Goal: Task Accomplishment & Management: Complete application form

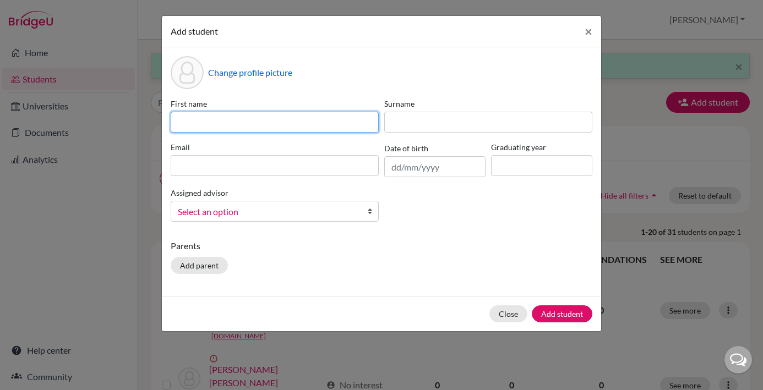
paste input "[PERSON_NAME] Pangestu"
type input "[PERSON_NAME] Pangestu"
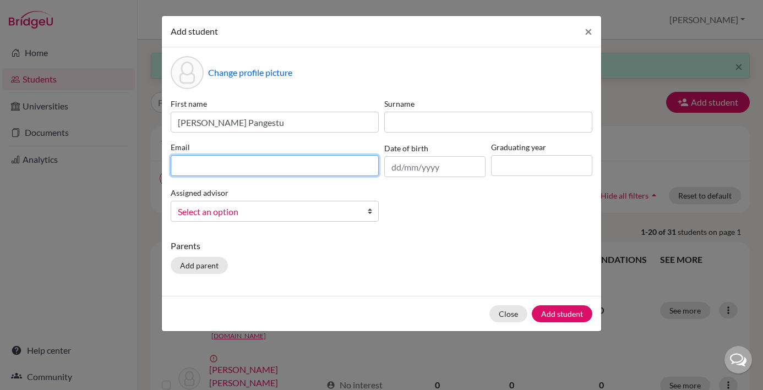
paste input "[EMAIL_ADDRESS][DOMAIN_NAME]"
type input "[EMAIL_ADDRESS][DOMAIN_NAME]"
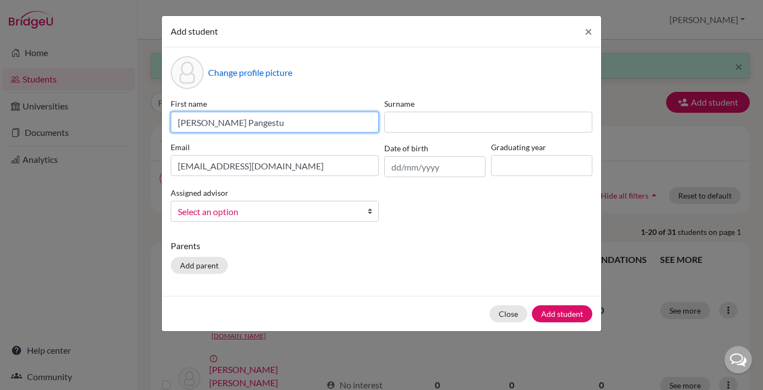
drag, startPoint x: 268, startPoint y: 123, endPoint x: 231, endPoint y: 123, distance: 37.4
click at [231, 123] on input "[PERSON_NAME] Pangestu" at bounding box center [275, 122] width 208 height 21
type input "[PERSON_NAME]"
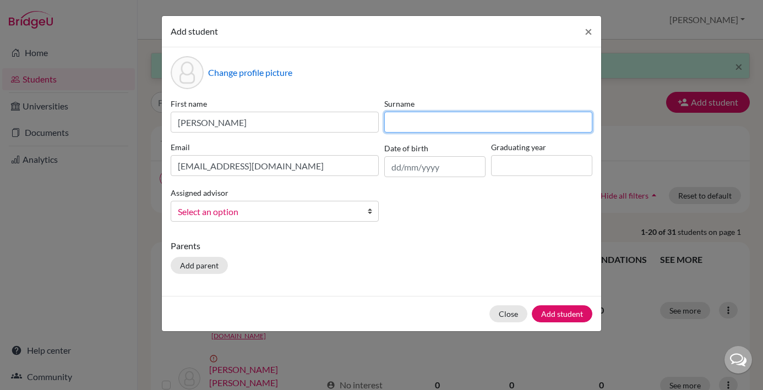
paste input "Pangestu"
type input "Pangestu"
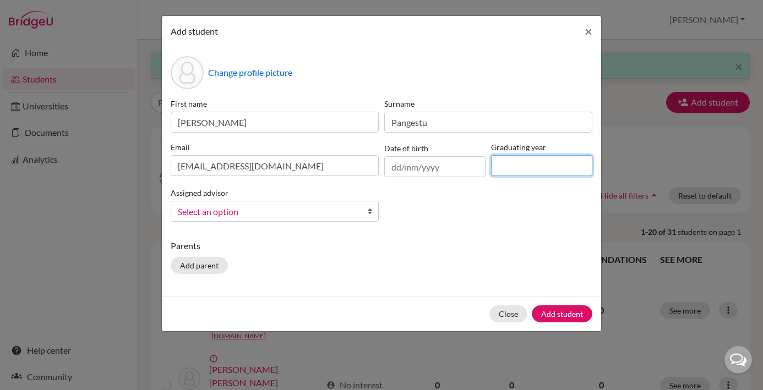
click at [510, 168] on input at bounding box center [541, 165] width 101 height 21
type input "2029"
click at [368, 215] on b at bounding box center [372, 211] width 11 height 20
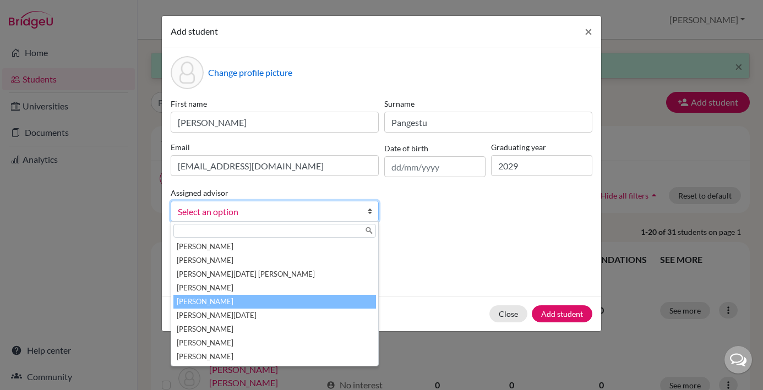
click at [252, 304] on li "[PERSON_NAME]" at bounding box center [274, 302] width 203 height 14
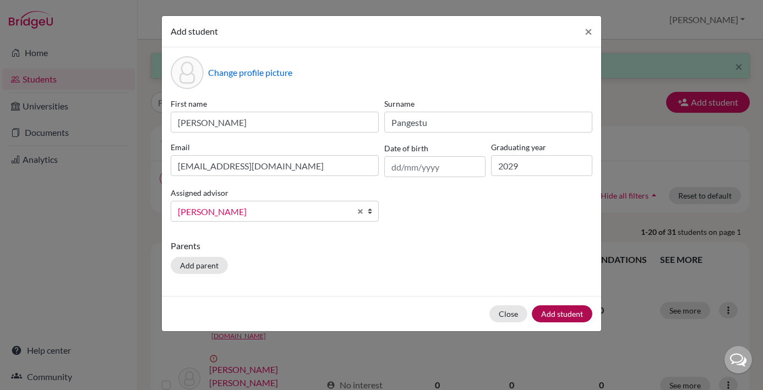
click at [564, 311] on button "Add student" at bounding box center [562, 314] width 61 height 17
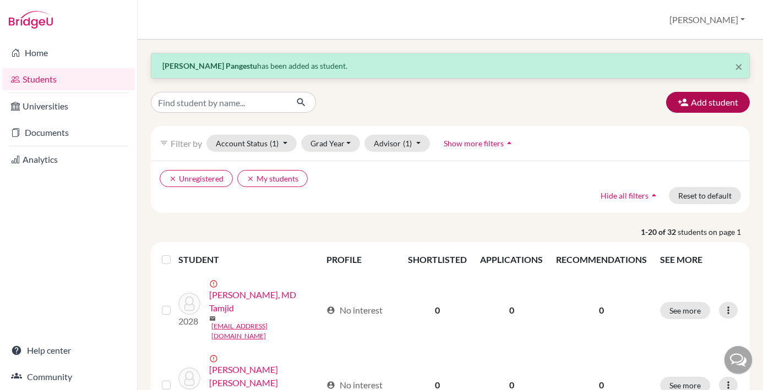
click at [721, 105] on button "Add student" at bounding box center [708, 102] width 84 height 21
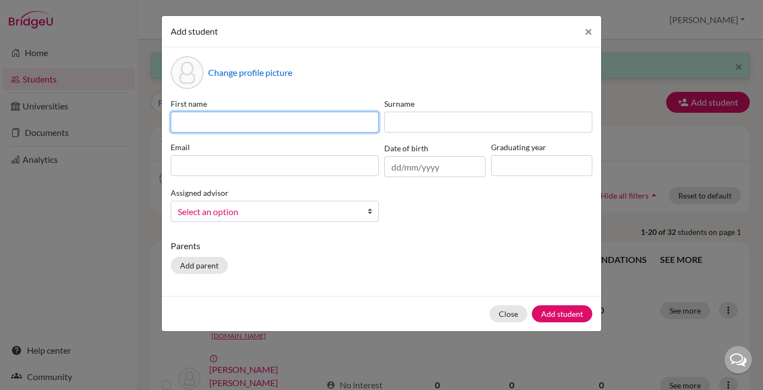
paste input "[PERSON_NAME]"
type input "[PERSON_NAME]"
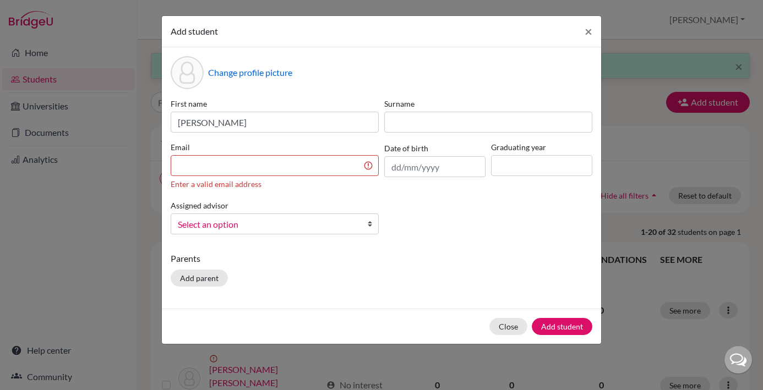
click at [140, 0] on div "Add student × Change profile picture First name [PERSON_NAME] Surname Email Ent…" at bounding box center [381, 195] width 763 height 390
click at [264, 163] on input at bounding box center [275, 165] width 208 height 21
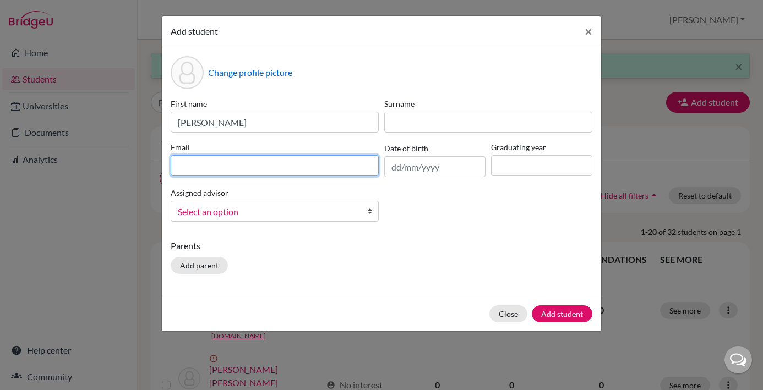
paste input "[EMAIL_ADDRESS][DOMAIN_NAME]"
type input "[EMAIL_ADDRESS][DOMAIN_NAME]"
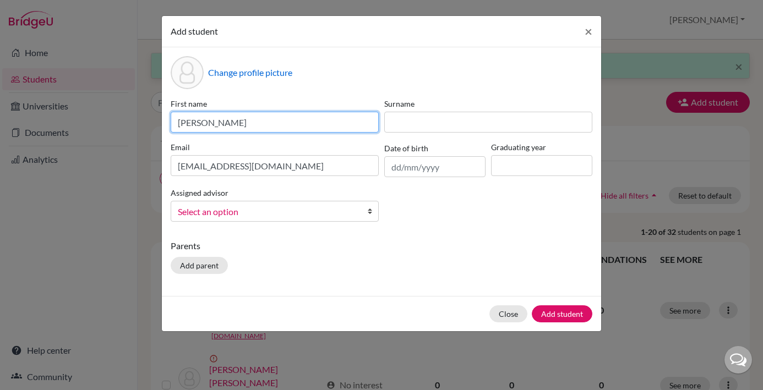
drag, startPoint x: 264, startPoint y: 121, endPoint x: 240, endPoint y: 124, distance: 24.4
click at [240, 124] on input "[PERSON_NAME]" at bounding box center [275, 122] width 208 height 21
type input "[PERSON_NAME]"
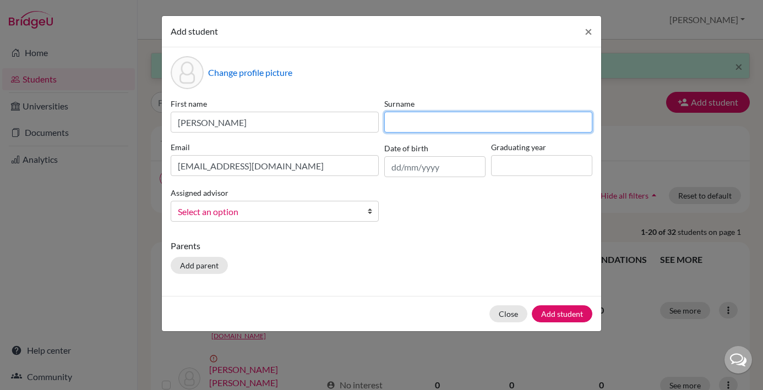
paste input "Halim"
type input "Halim"
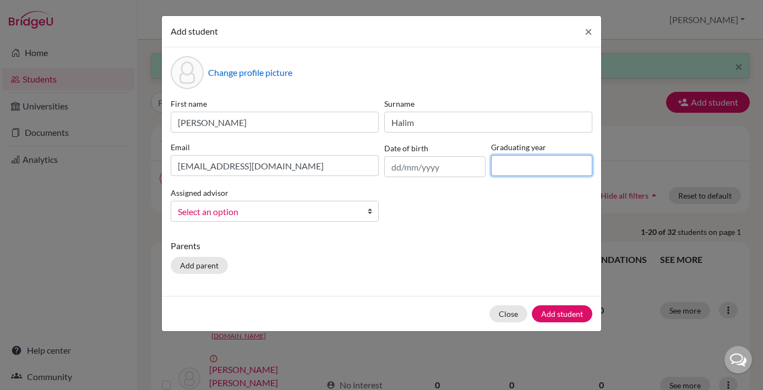
click at [505, 167] on input at bounding box center [541, 165] width 101 height 21
type input "2029"
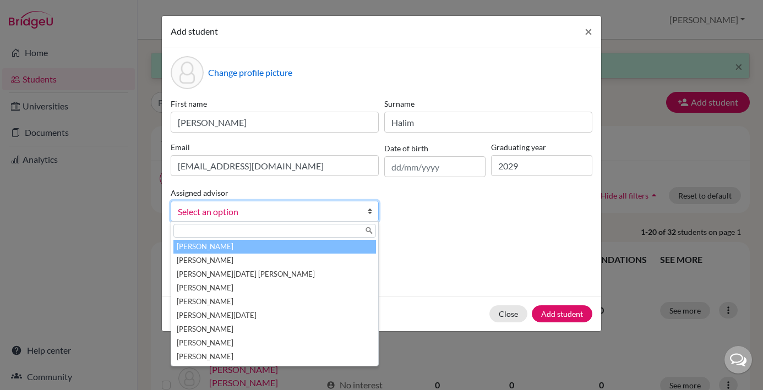
click at [371, 213] on b at bounding box center [372, 211] width 11 height 20
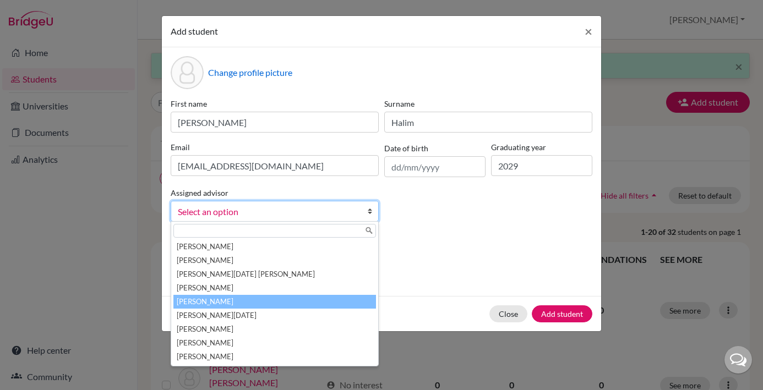
click at [245, 299] on li "[PERSON_NAME]" at bounding box center [274, 302] width 203 height 14
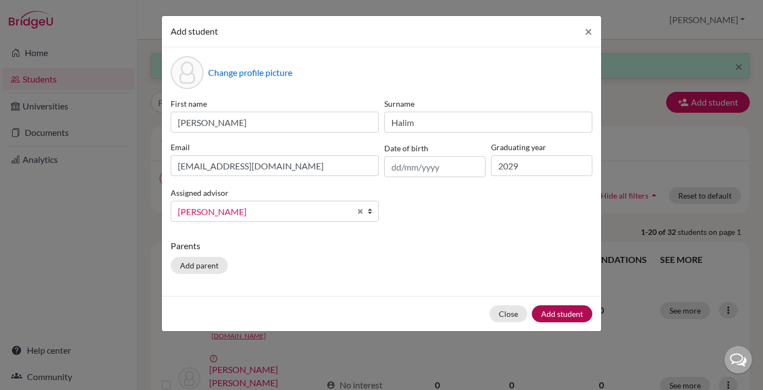
click at [558, 315] on button "Add student" at bounding box center [562, 314] width 61 height 17
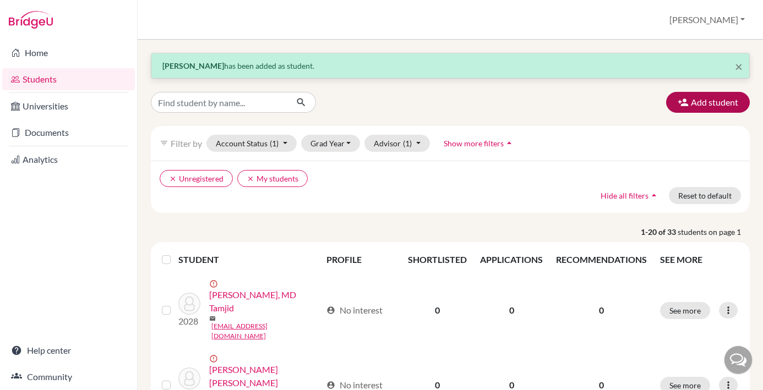
click at [708, 104] on button "Add student" at bounding box center [708, 102] width 84 height 21
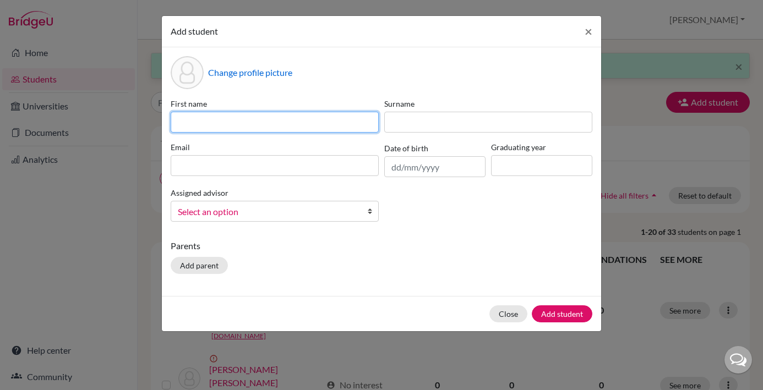
paste input "[PERSON_NAME] [PERSON_NAME]"
type input "[PERSON_NAME] [PERSON_NAME]"
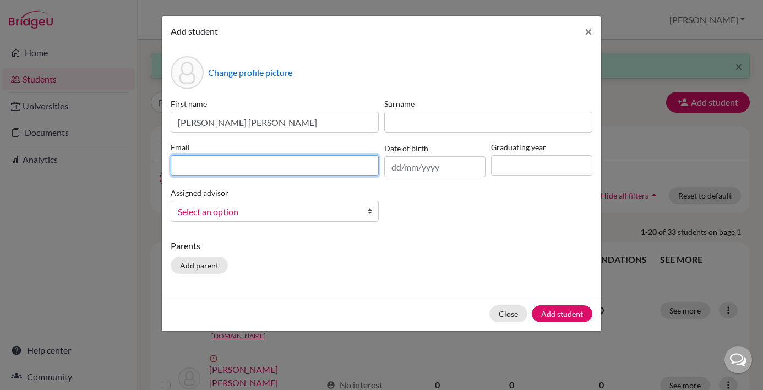
paste input "[EMAIL_ADDRESS][DOMAIN_NAME]"
type input "[EMAIL_ADDRESS][DOMAIN_NAME]"
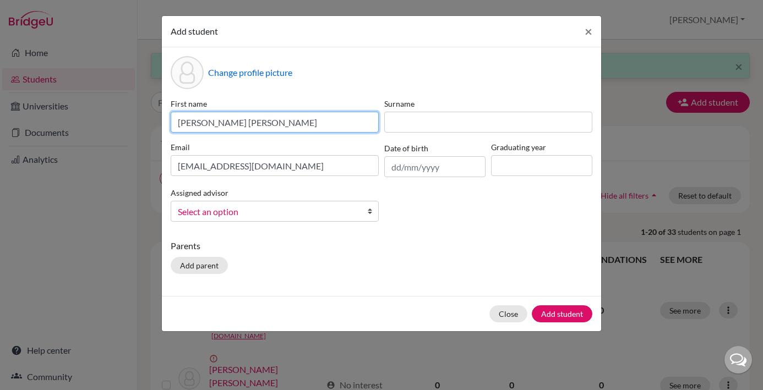
drag, startPoint x: 255, startPoint y: 124, endPoint x: 231, endPoint y: 124, distance: 24.8
click at [231, 124] on input "[PERSON_NAME] [PERSON_NAME]" at bounding box center [275, 122] width 208 height 21
type input "[PERSON_NAME]"
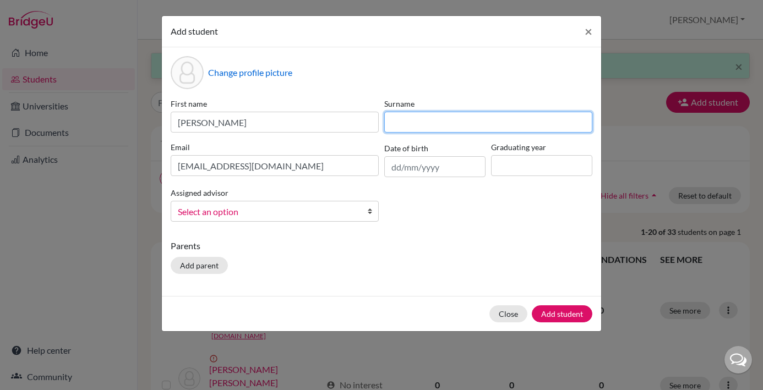
paste input "Nobel"
type input "Nobel"
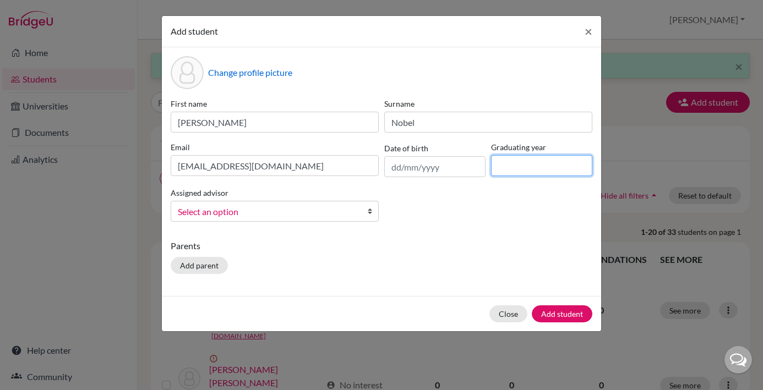
click at [505, 169] on input at bounding box center [541, 165] width 101 height 21
type input "2029"
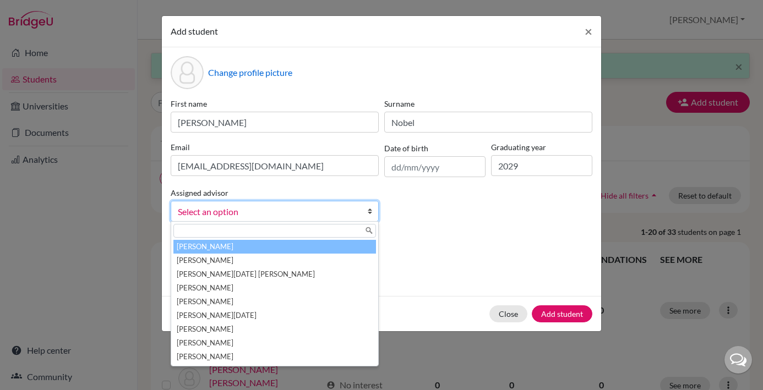
click at [370, 213] on b at bounding box center [372, 211] width 11 height 20
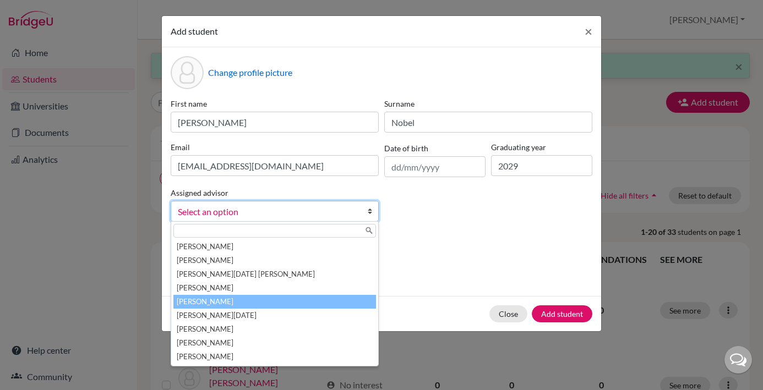
click at [266, 304] on li "[PERSON_NAME]" at bounding box center [274, 302] width 203 height 14
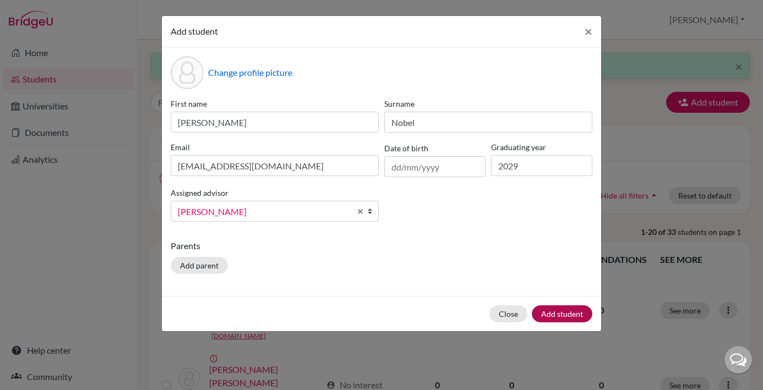
click at [565, 315] on button "Add student" at bounding box center [562, 314] width 61 height 17
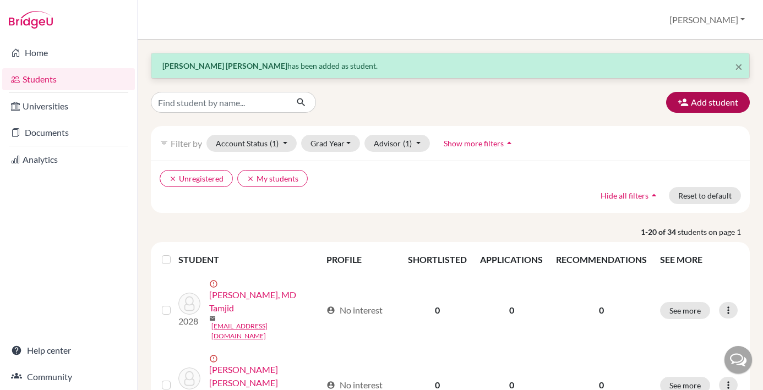
click at [715, 97] on button "Add student" at bounding box center [708, 102] width 84 height 21
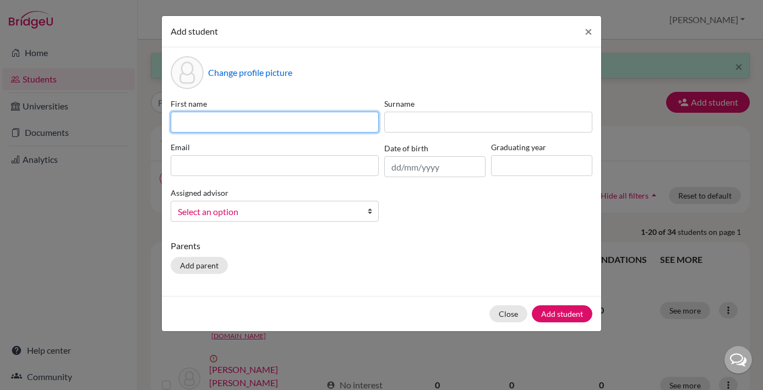
paste input "[PERSON_NAME]"
type input "[PERSON_NAME]"
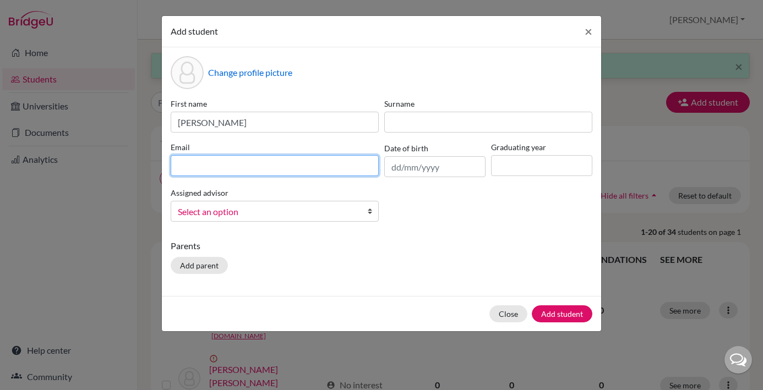
paste input "[EMAIL_ADDRESS][DOMAIN_NAME]"
type input "[EMAIL_ADDRESS][DOMAIN_NAME]"
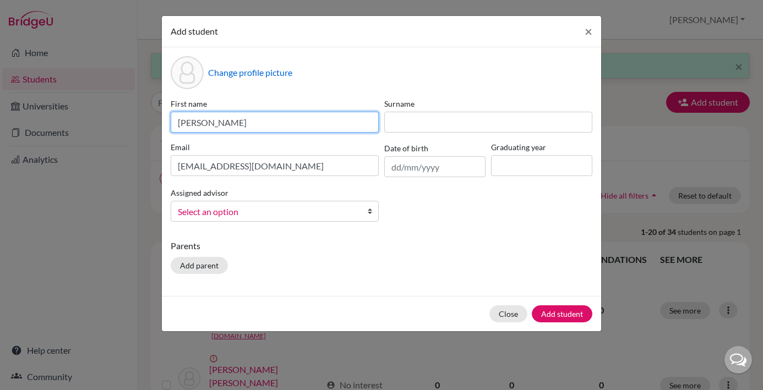
drag, startPoint x: 252, startPoint y: 123, endPoint x: 231, endPoint y: 122, distance: 21.5
click at [231, 122] on input "[PERSON_NAME]" at bounding box center [275, 122] width 208 height 21
type input "[PERSON_NAME]"
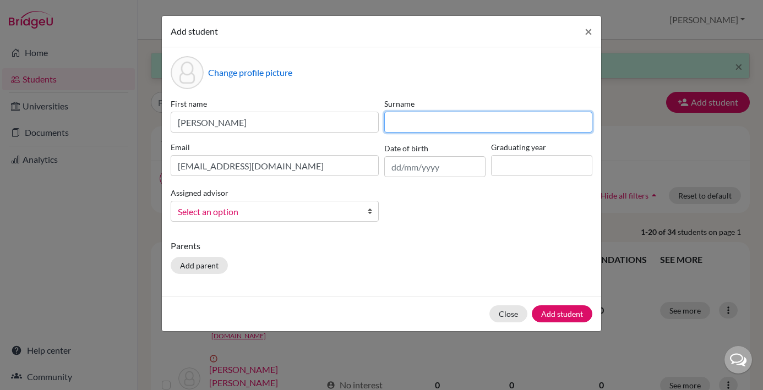
paste input "Riadi"
type input "Riadi"
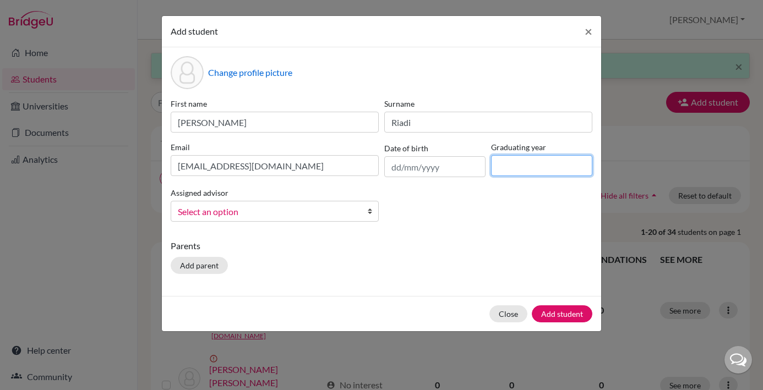
click at [512, 163] on input at bounding box center [541, 165] width 101 height 21
type input "2029"
click at [370, 214] on b at bounding box center [372, 211] width 11 height 20
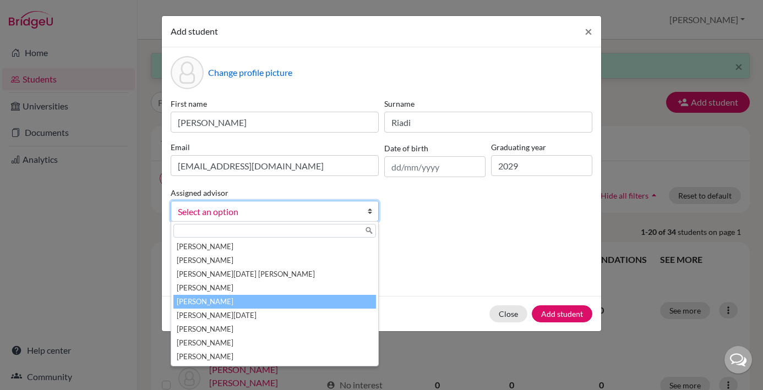
click at [277, 300] on li "[PERSON_NAME]" at bounding box center [274, 302] width 203 height 14
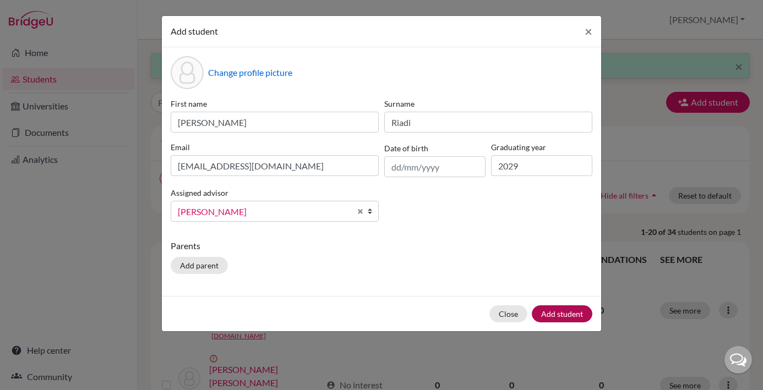
click at [558, 312] on button "Add student" at bounding box center [562, 314] width 61 height 17
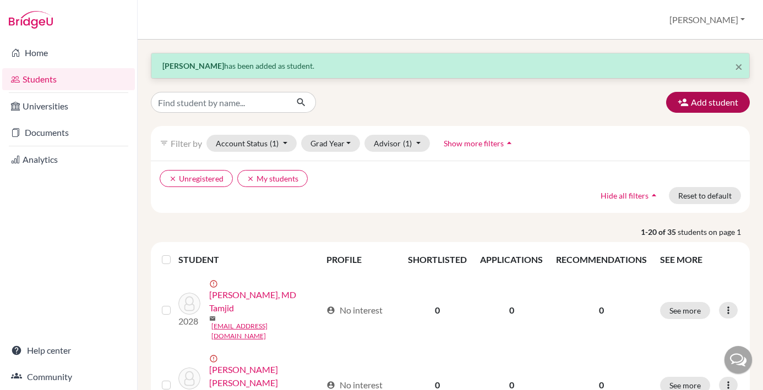
click at [719, 105] on button "Add student" at bounding box center [708, 102] width 84 height 21
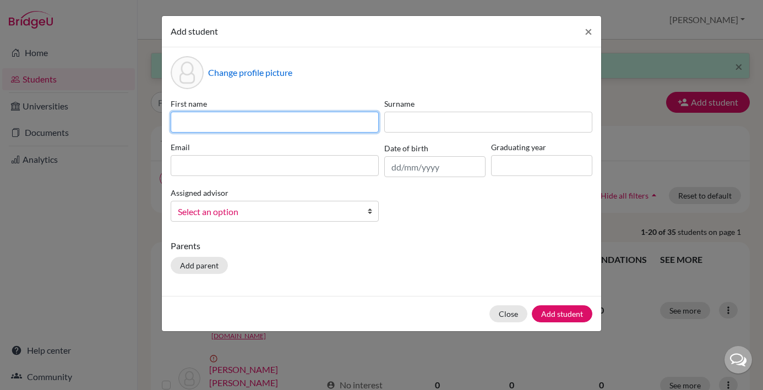
paste input "[PERSON_NAME] [PERSON_NAME]"
type input "[PERSON_NAME] [PERSON_NAME]"
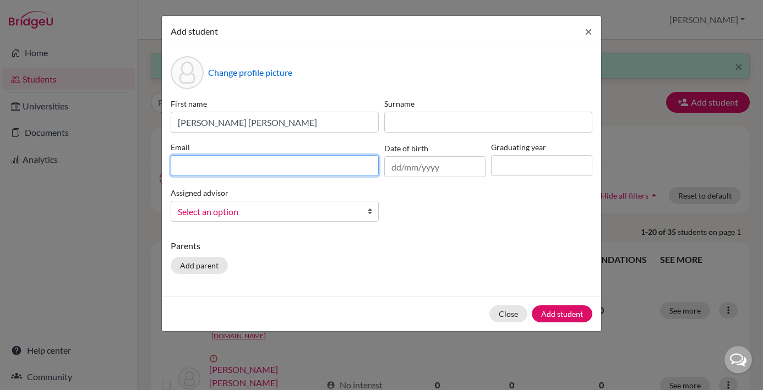
paste input "[EMAIL_ADDRESS][DOMAIN_NAME]"
type input "[EMAIL_ADDRESS][DOMAIN_NAME]"
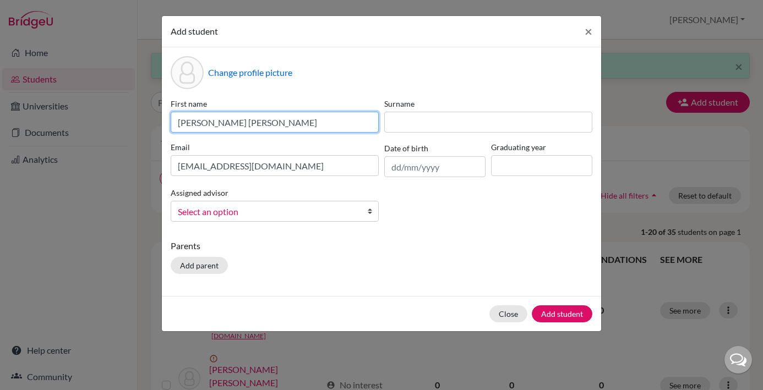
drag, startPoint x: 231, startPoint y: 124, endPoint x: 247, endPoint y: 121, distance: 15.7
click at [247, 121] on input "[PERSON_NAME] [PERSON_NAME]" at bounding box center [275, 122] width 208 height 21
type input "[PERSON_NAME]"
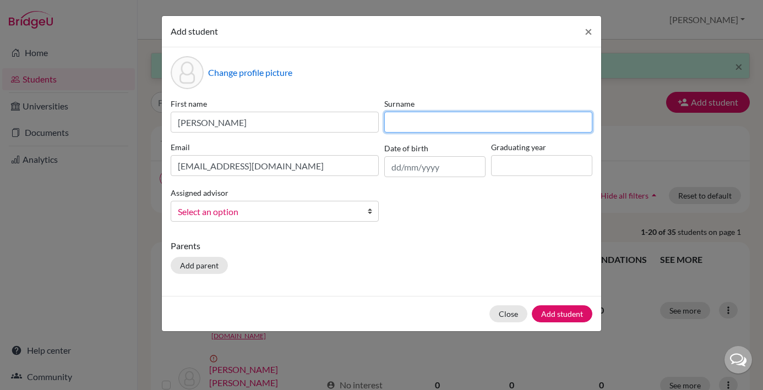
paste input "Lim"
type input "Lim"
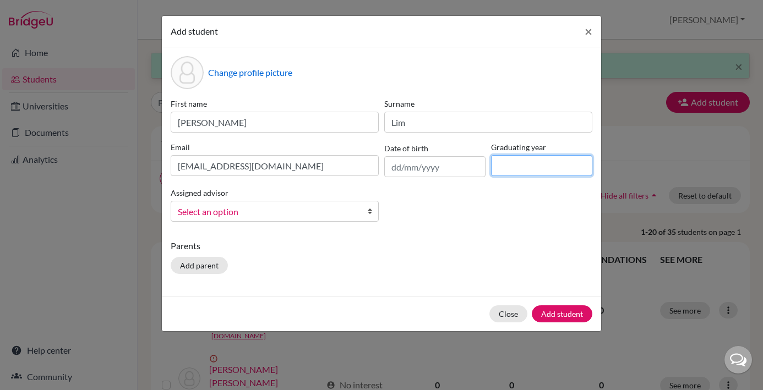
click at [511, 165] on input at bounding box center [541, 165] width 101 height 21
type input "2029"
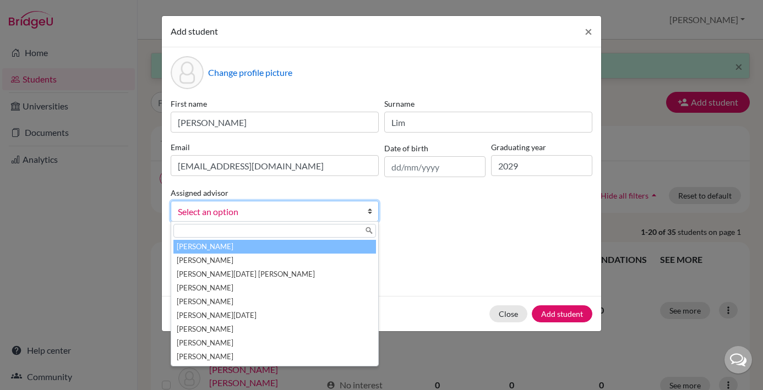
click at [372, 214] on b at bounding box center [372, 211] width 11 height 20
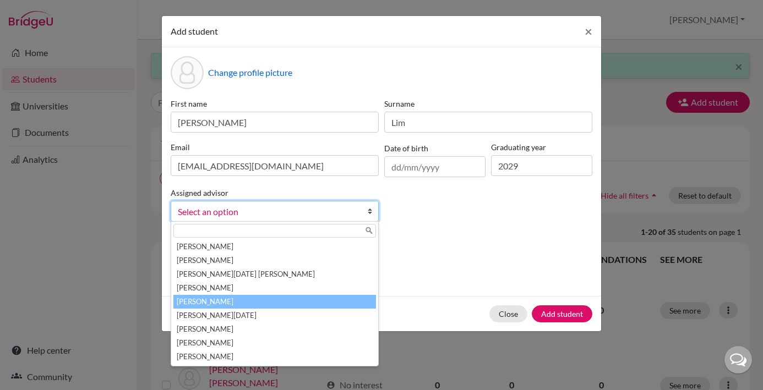
click at [261, 300] on li "[PERSON_NAME]" at bounding box center [274, 302] width 203 height 14
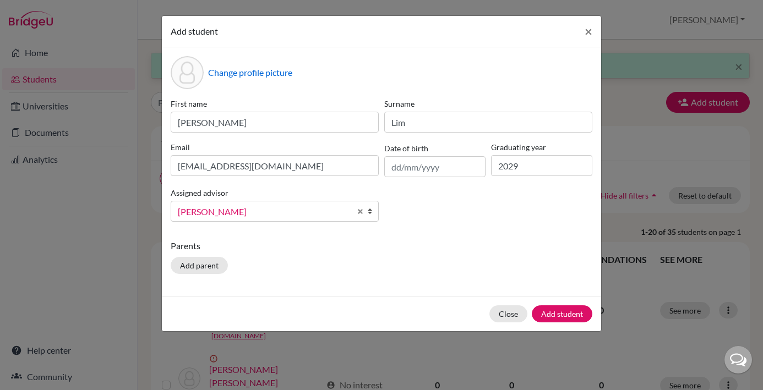
click at [561, 315] on button "Add student" at bounding box center [562, 314] width 61 height 17
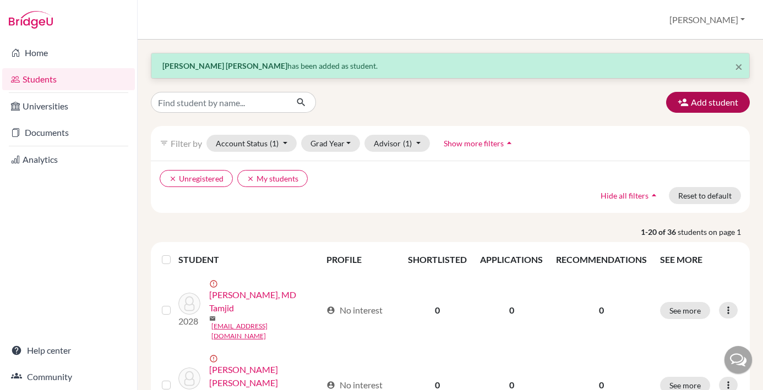
click at [719, 100] on button "Add student" at bounding box center [708, 102] width 84 height 21
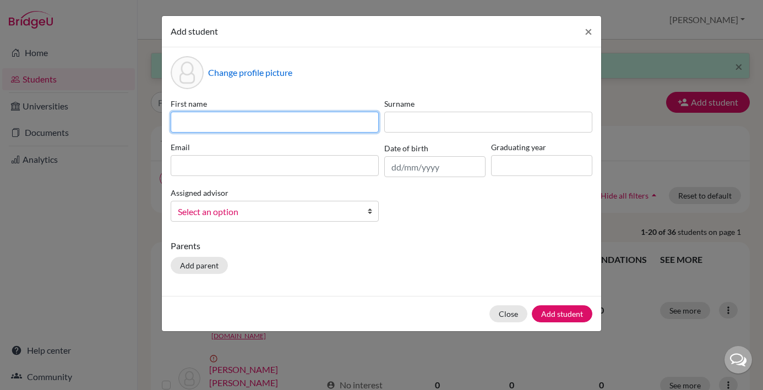
paste input "[PERSON_NAME]"
type input "[PERSON_NAME]"
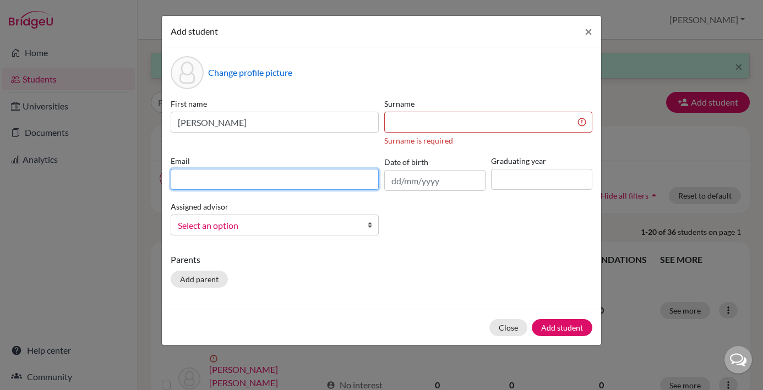
paste input "[EMAIL_ADDRESS][DOMAIN_NAME]"
type input "[EMAIL_ADDRESS][DOMAIN_NAME]"
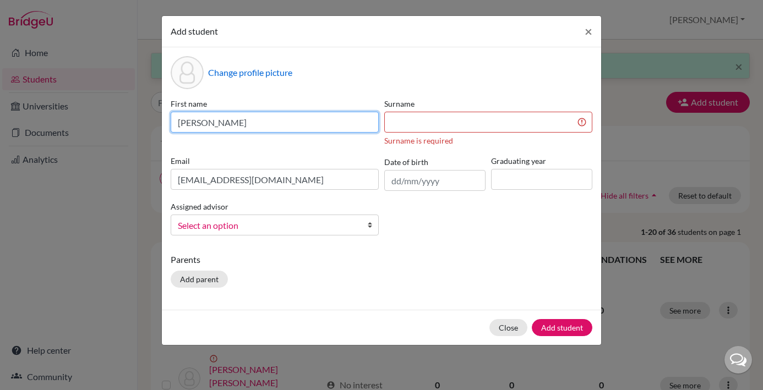
click at [311, 126] on input "[PERSON_NAME]" at bounding box center [275, 122] width 208 height 21
drag, startPoint x: 261, startPoint y: 123, endPoint x: 237, endPoint y: 121, distance: 23.8
click at [237, 121] on input "[PERSON_NAME]" at bounding box center [275, 122] width 208 height 21
type input "[PERSON_NAME]"
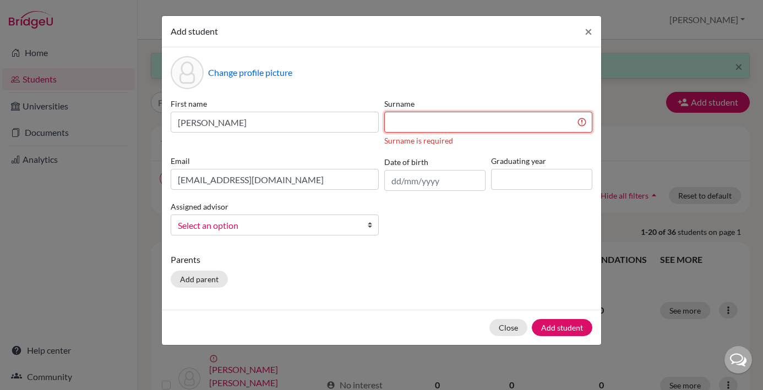
click at [399, 124] on input at bounding box center [488, 122] width 208 height 21
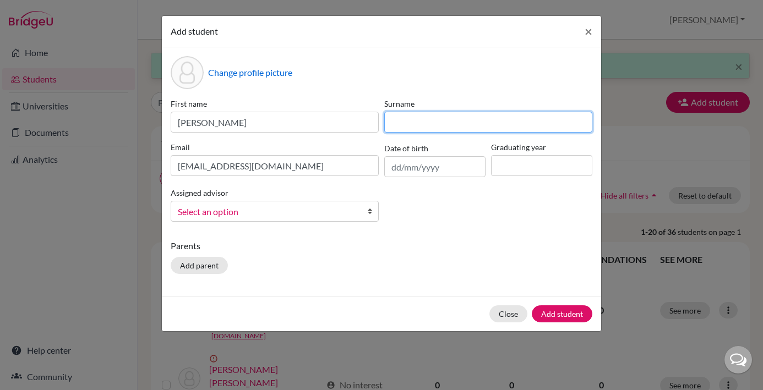
paste input "Teoh"
type input "Teoh"
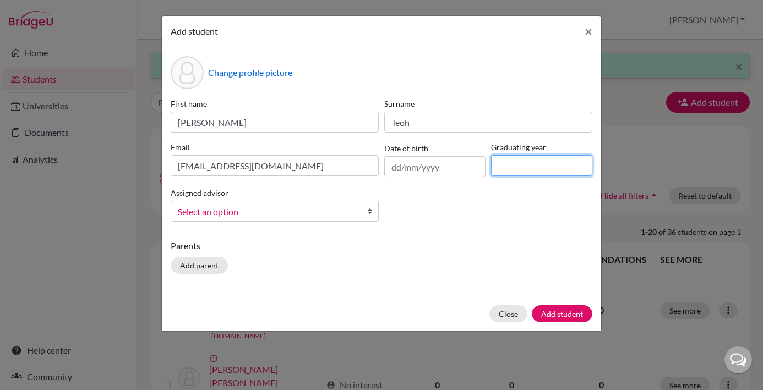
click at [511, 166] on input at bounding box center [541, 165] width 101 height 21
type input "2029"
click at [369, 212] on b at bounding box center [372, 211] width 11 height 20
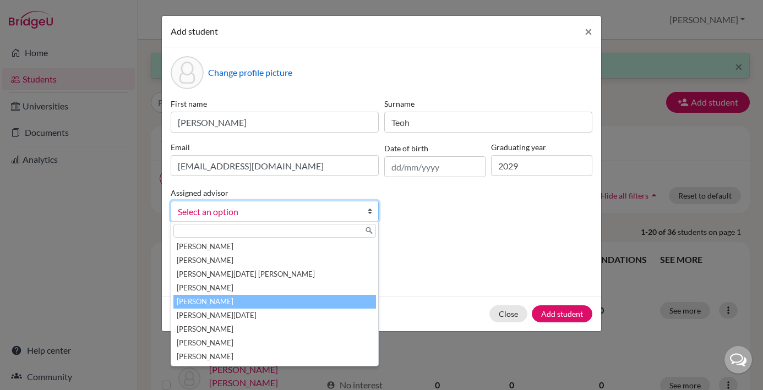
click at [232, 301] on li "[PERSON_NAME]" at bounding box center [274, 302] width 203 height 14
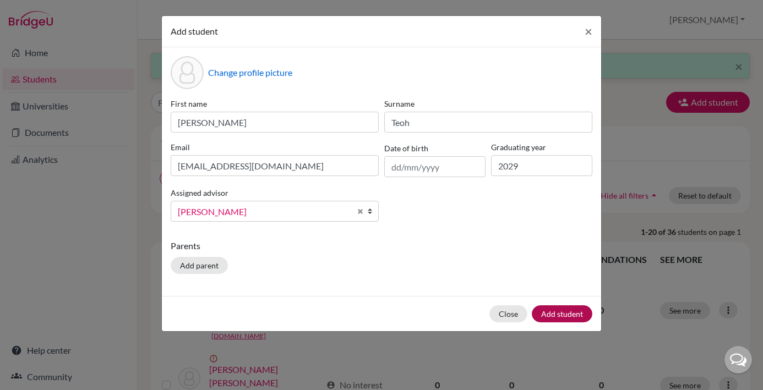
click at [559, 315] on button "Add student" at bounding box center [562, 314] width 61 height 17
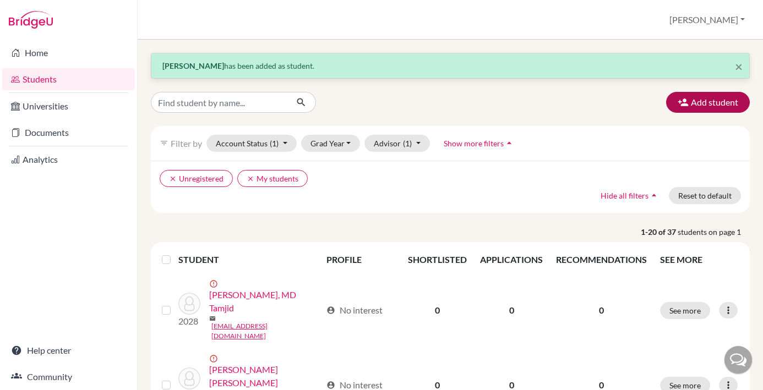
click at [711, 97] on button "Add student" at bounding box center [708, 102] width 84 height 21
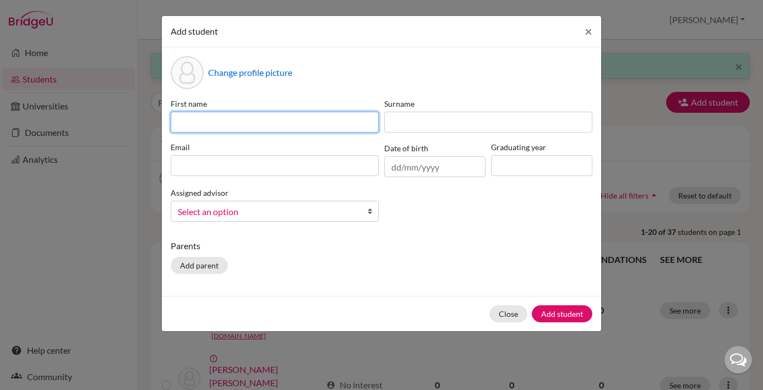
paste input "[PERSON_NAME] S. Milala"
drag, startPoint x: 298, startPoint y: 123, endPoint x: 270, endPoint y: 123, distance: 28.6
click at [270, 123] on input "[PERSON_NAME] S. Milala" at bounding box center [275, 122] width 208 height 21
type input "[PERSON_NAME] S."
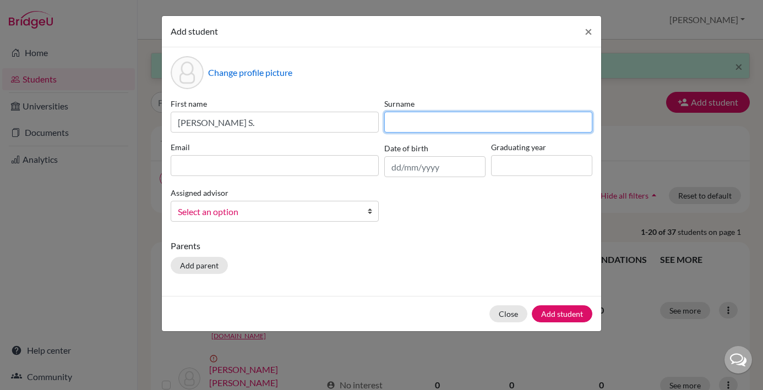
paste input "Milala"
type input "Milala"
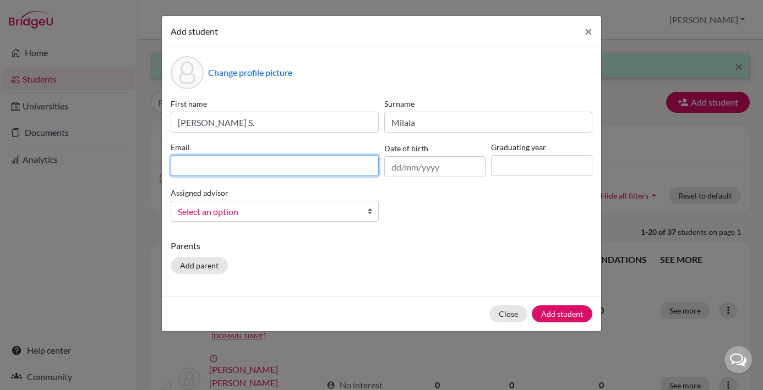
paste input "[EMAIL_ADDRESS][DOMAIN_NAME]"
type input "[EMAIL_ADDRESS][DOMAIN_NAME]"
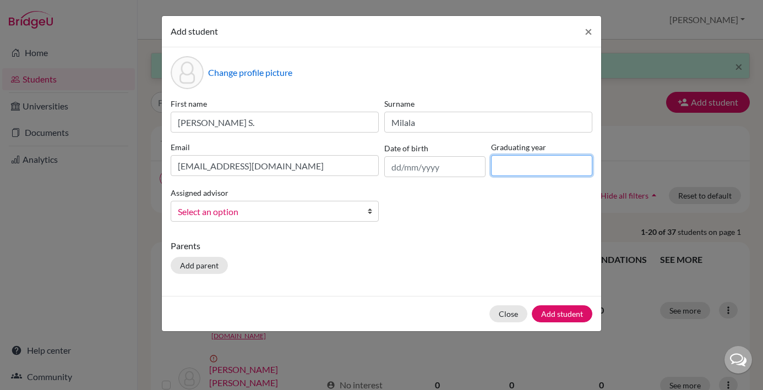
click at [508, 169] on input at bounding box center [541, 165] width 101 height 21
type input "2029"
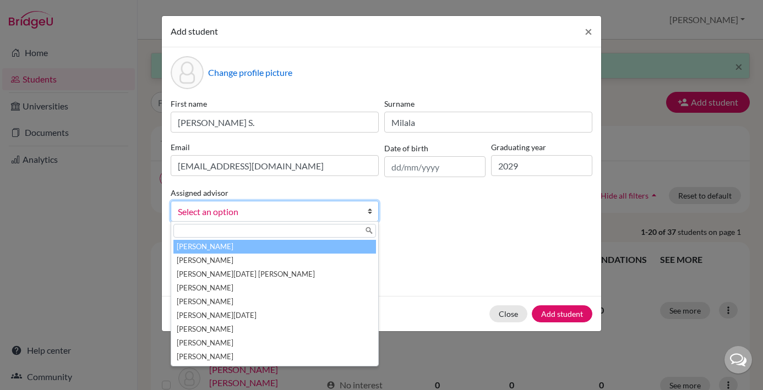
click at [370, 214] on b at bounding box center [372, 211] width 11 height 20
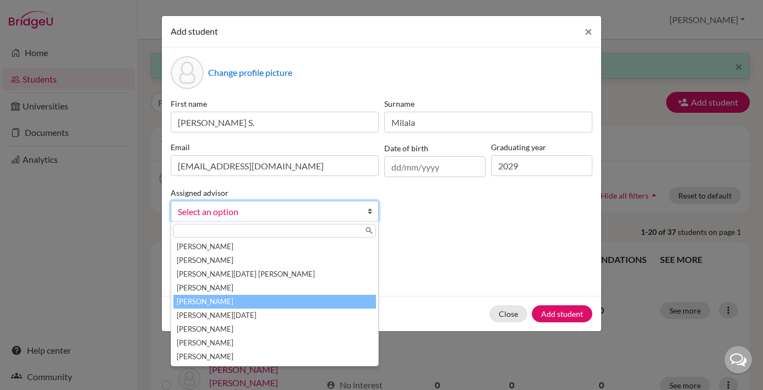
click at [265, 298] on li "[PERSON_NAME]" at bounding box center [274, 302] width 203 height 14
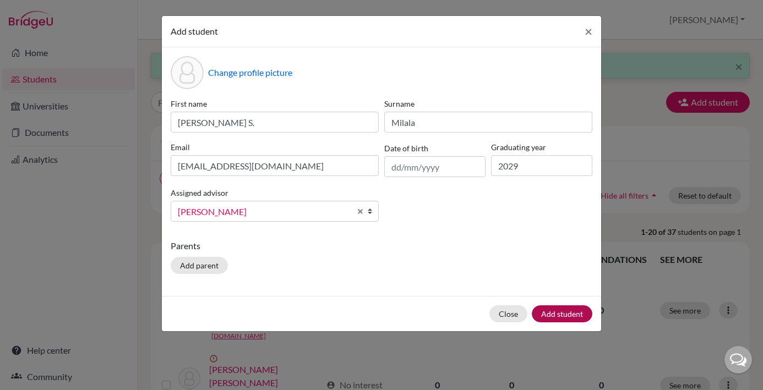
click at [568, 317] on button "Add student" at bounding box center [562, 314] width 61 height 17
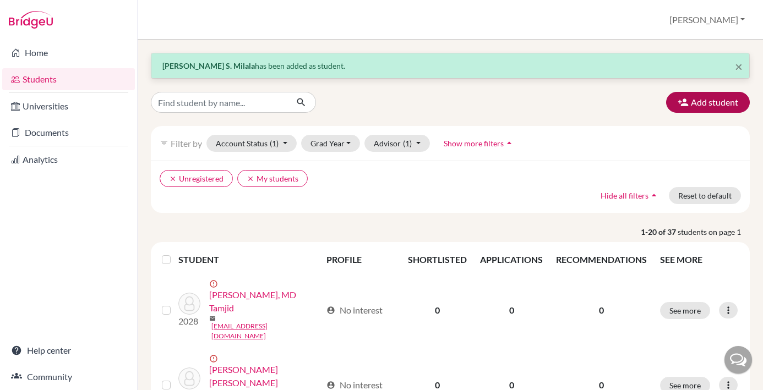
click at [715, 97] on button "Add student" at bounding box center [708, 102] width 84 height 21
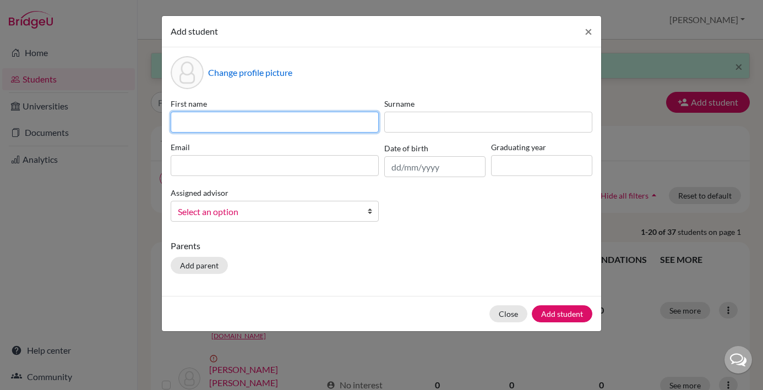
paste input "Paris Pandaraman Tampubolon"
drag, startPoint x: 297, startPoint y: 122, endPoint x: 248, endPoint y: 124, distance: 49.0
click at [248, 124] on input "Paris Pandaraman Tampubolon" at bounding box center [275, 122] width 208 height 21
type input "Paris Pandaraman"
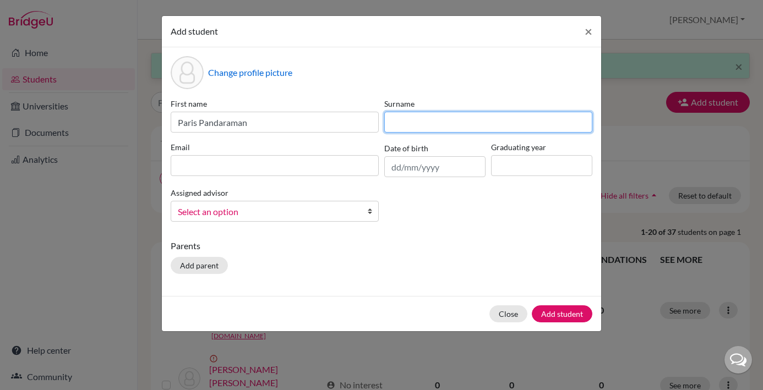
paste input "Tampubolon"
type input "Tampubolon"
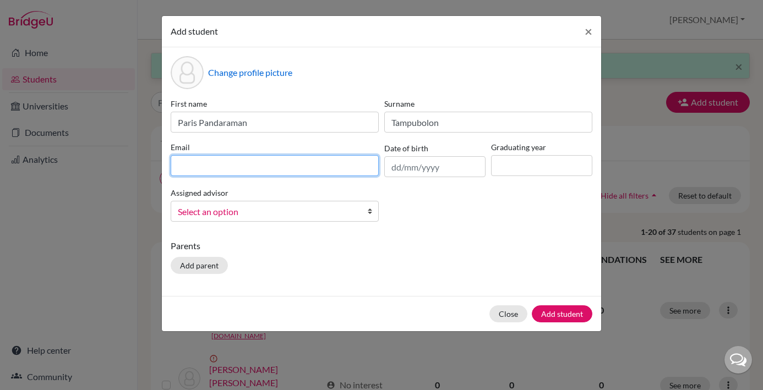
paste input "[EMAIL_ADDRESS][DOMAIN_NAME]"
type input "[EMAIL_ADDRESS][DOMAIN_NAME]"
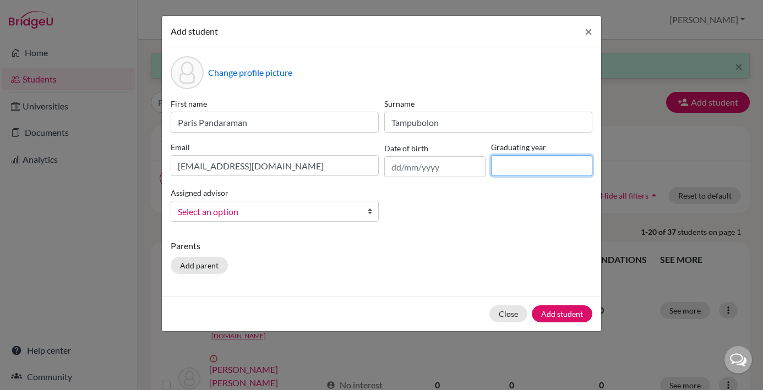
click at [500, 165] on input at bounding box center [541, 165] width 101 height 21
type input "2029"
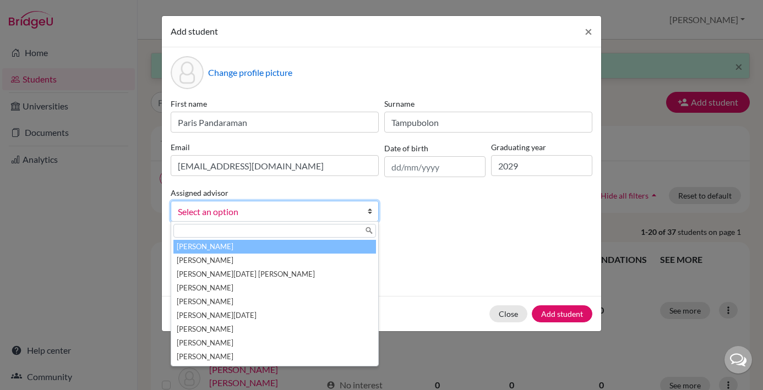
click at [371, 213] on b at bounding box center [372, 211] width 11 height 20
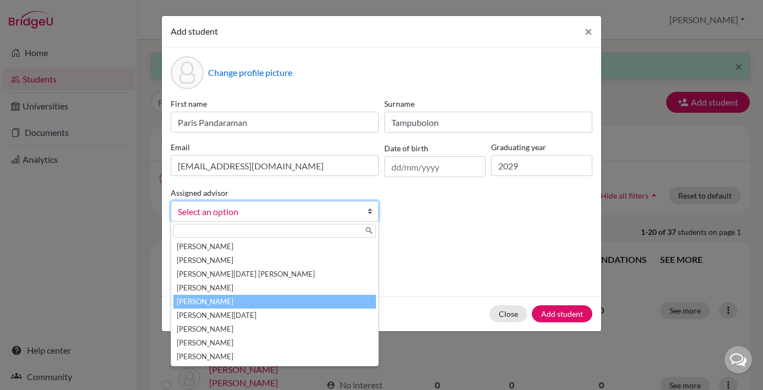
click at [226, 304] on li "[PERSON_NAME]" at bounding box center [274, 302] width 203 height 14
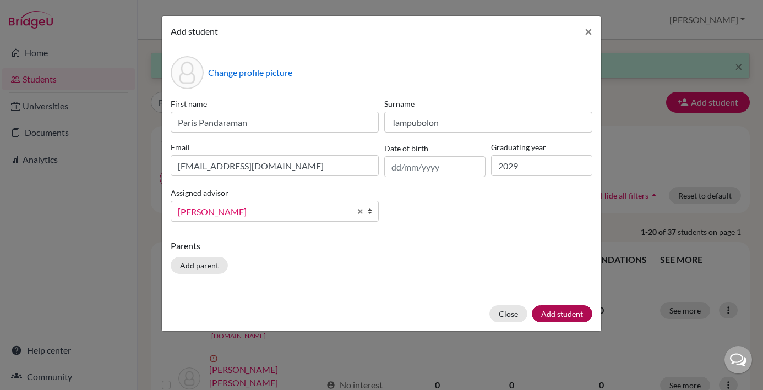
click at [568, 317] on button "Add student" at bounding box center [562, 314] width 61 height 17
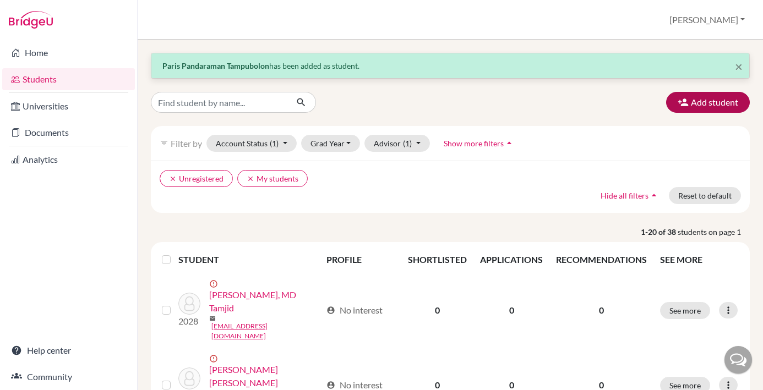
click at [710, 106] on button "Add student" at bounding box center [708, 102] width 84 height 21
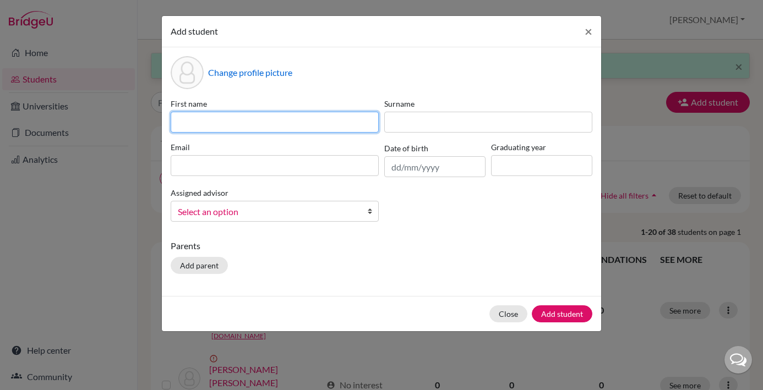
paste input "Putri [PERSON_NAME]"
drag, startPoint x: 289, startPoint y: 127, endPoint x: 239, endPoint y: 125, distance: 49.6
click at [239, 125] on input "Putri [PERSON_NAME]" at bounding box center [275, 122] width 208 height 21
type input "Putri [PERSON_NAME]"
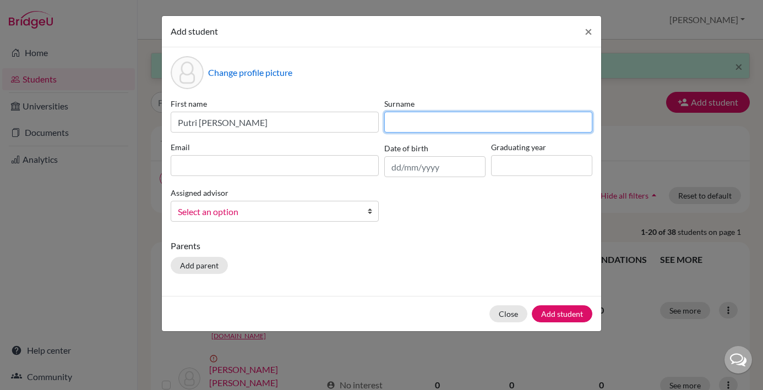
paste input "Panggabean"
type input "Panggabean"
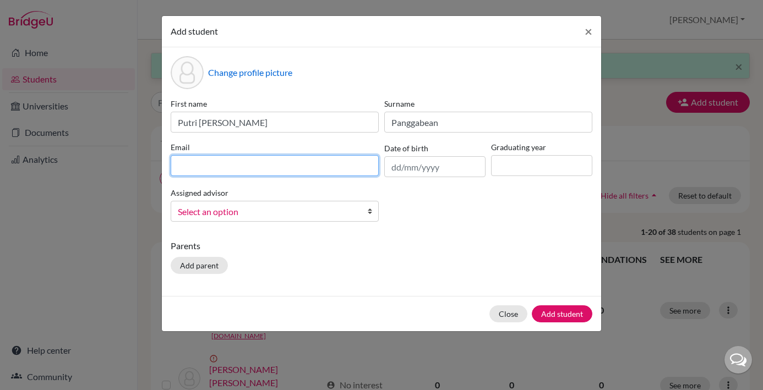
paste input "[EMAIL_ADDRESS][DOMAIN_NAME]"
type input "[EMAIL_ADDRESS][DOMAIN_NAME]"
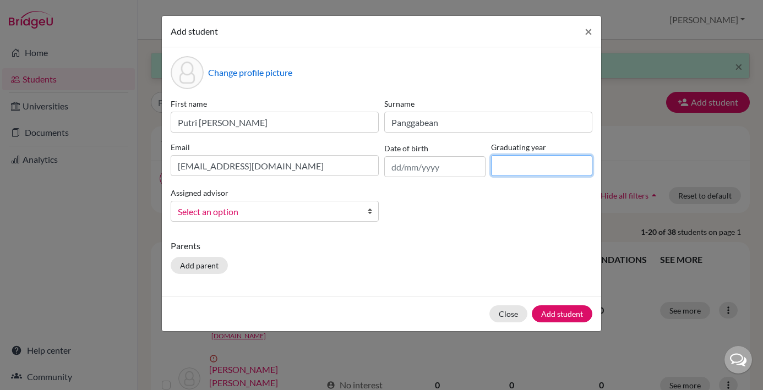
click at [507, 172] on input at bounding box center [541, 165] width 101 height 21
type input "2029"
click at [370, 213] on b at bounding box center [372, 211] width 11 height 20
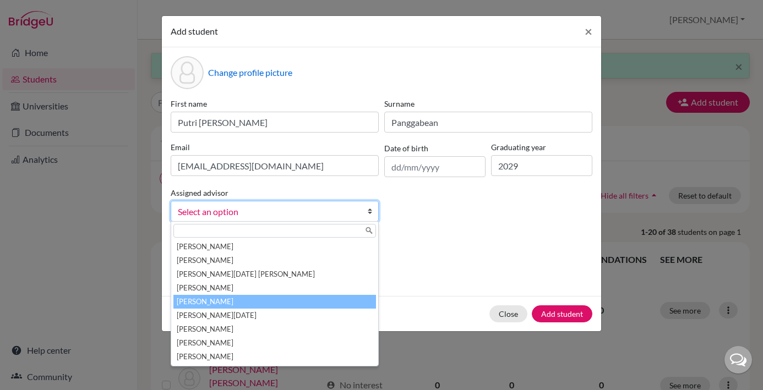
click at [241, 301] on li "[PERSON_NAME]" at bounding box center [274, 302] width 203 height 14
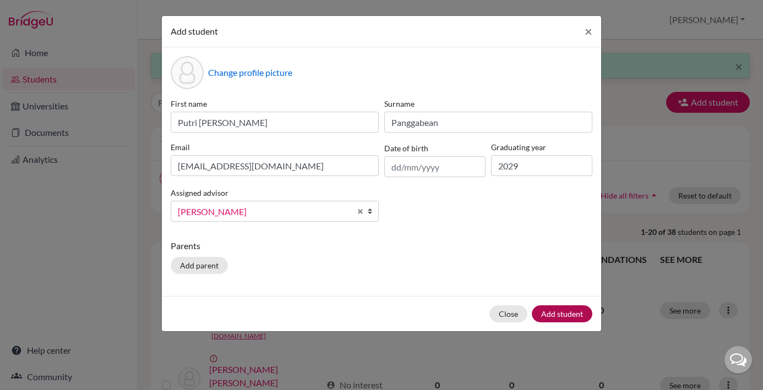
click at [566, 319] on button "Add student" at bounding box center [562, 314] width 61 height 17
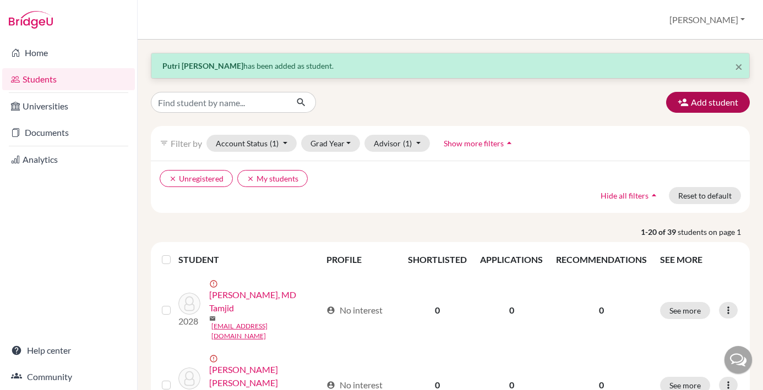
click at [708, 105] on button "Add student" at bounding box center [708, 102] width 84 height 21
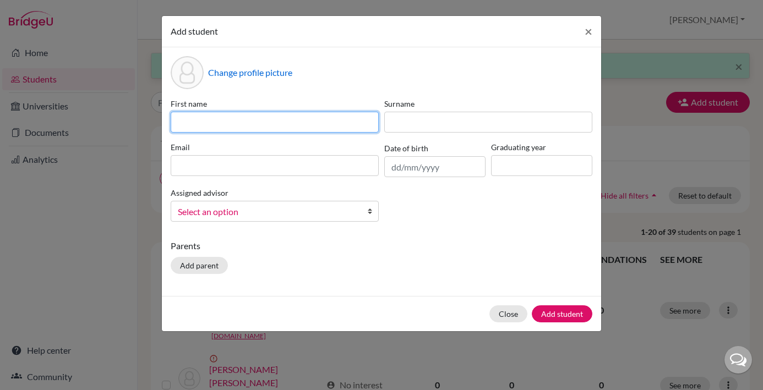
paste input "[PERSON_NAME] [PERSON_NAME]"
drag, startPoint x: 259, startPoint y: 125, endPoint x: 242, endPoint y: 123, distance: 17.8
click at [242, 123] on input "[PERSON_NAME] [PERSON_NAME]" at bounding box center [275, 122] width 208 height 21
type input "[PERSON_NAME]"
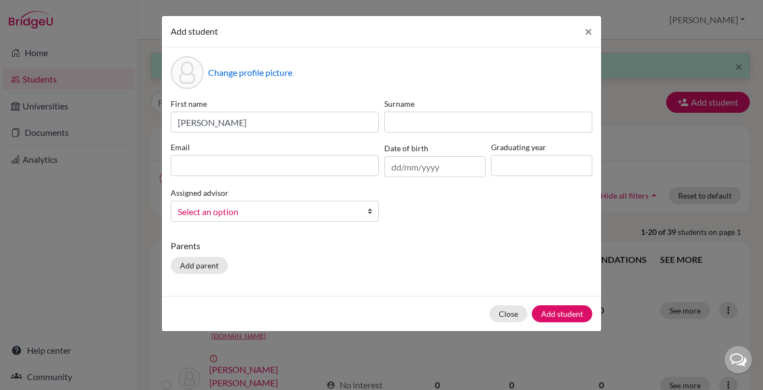
click at [381, 117] on div "First name [PERSON_NAME]" at bounding box center [275, 115] width 214 height 35
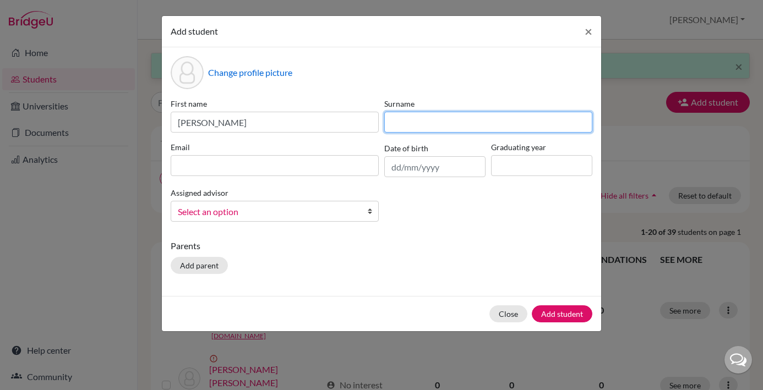
paste input "Ting"
type input "Ting"
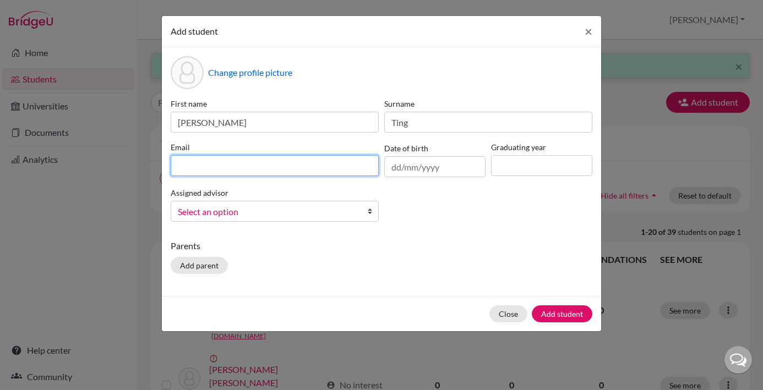
paste input "[EMAIL_ADDRESS][DOMAIN_NAME]"
type input "[EMAIL_ADDRESS][DOMAIN_NAME]"
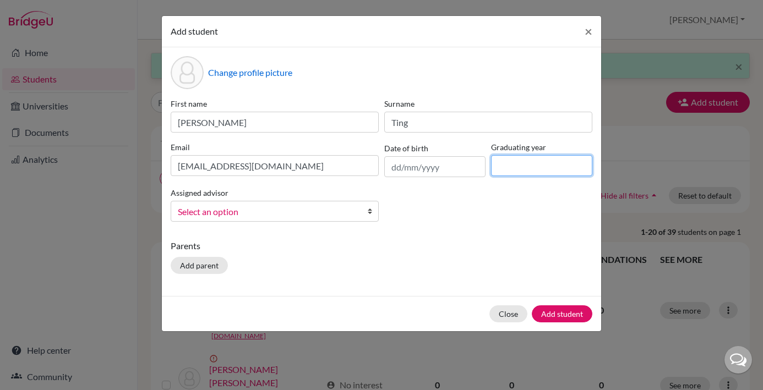
click at [505, 164] on input at bounding box center [541, 165] width 101 height 21
type input "2029"
click at [374, 213] on b at bounding box center [372, 211] width 11 height 20
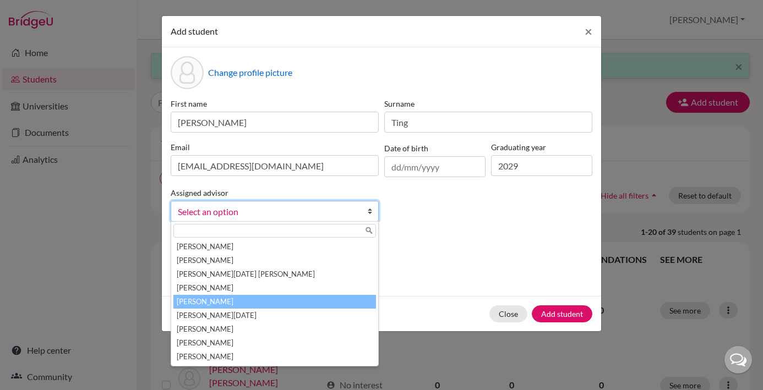
click at [236, 304] on li "[PERSON_NAME]" at bounding box center [274, 302] width 203 height 14
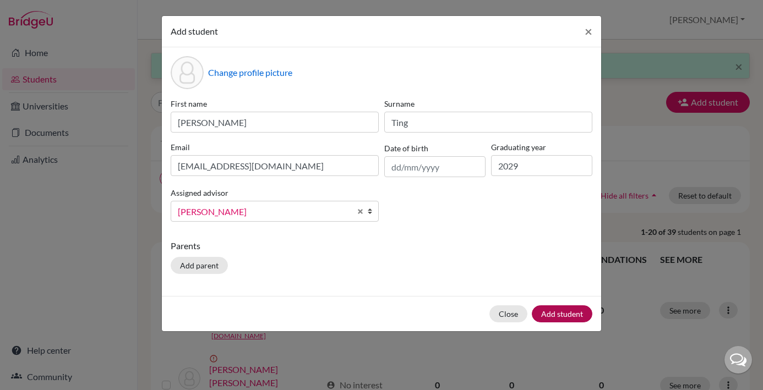
click at [556, 313] on button "Add student" at bounding box center [562, 314] width 61 height 17
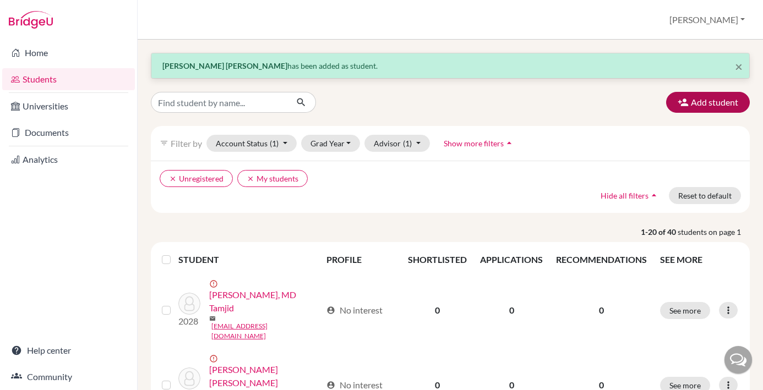
click at [728, 105] on button "Add student" at bounding box center [708, 102] width 84 height 21
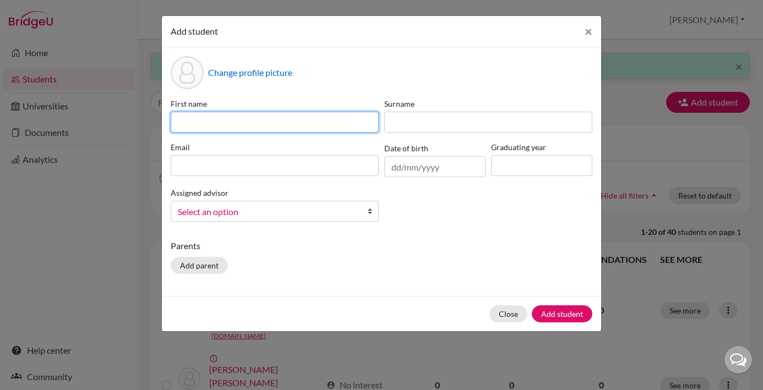
paste input "Rio Promise Ndruru"
drag, startPoint x: 255, startPoint y: 123, endPoint x: 227, endPoint y: 123, distance: 28.6
click at [227, 123] on input "Rio Promise Ndruru" at bounding box center [275, 122] width 208 height 21
type input "Rio Promise"
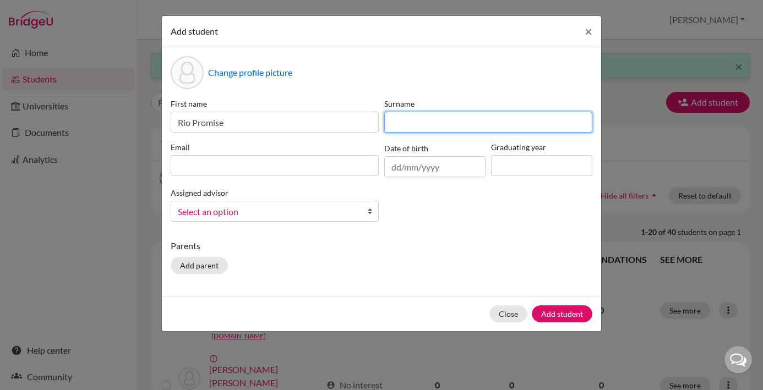
paste input "Ndruru"
type input "Ndruru"
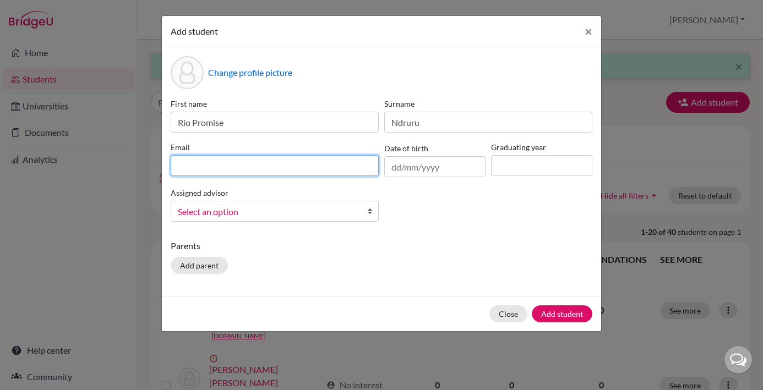
paste input "[EMAIL_ADDRESS][DOMAIN_NAME]"
type input "[EMAIL_ADDRESS][DOMAIN_NAME]"
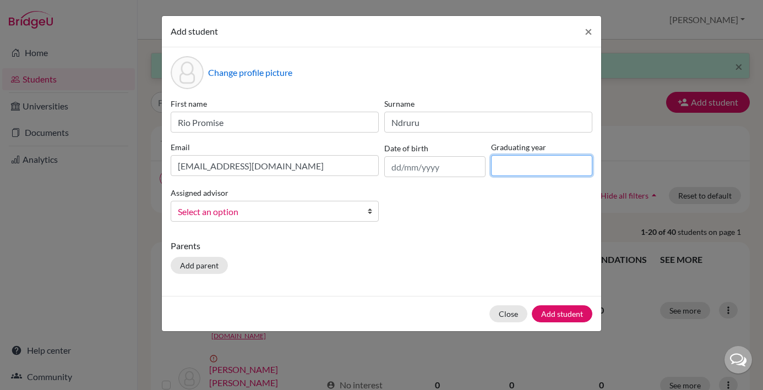
click at [505, 166] on input at bounding box center [541, 165] width 101 height 21
type input "2029"
click at [370, 213] on b at bounding box center [372, 211] width 11 height 20
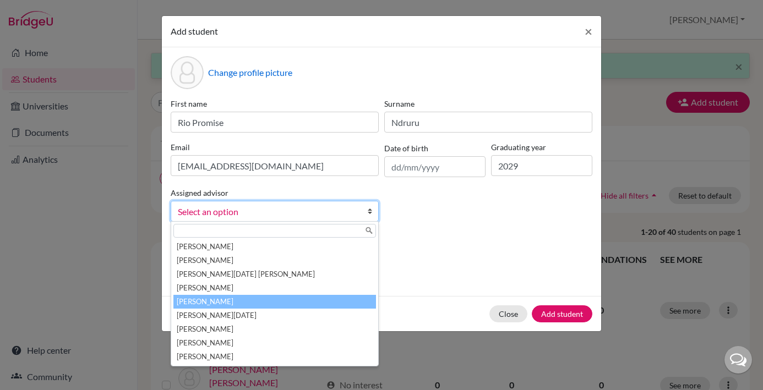
click at [259, 300] on li "[PERSON_NAME]" at bounding box center [274, 302] width 203 height 14
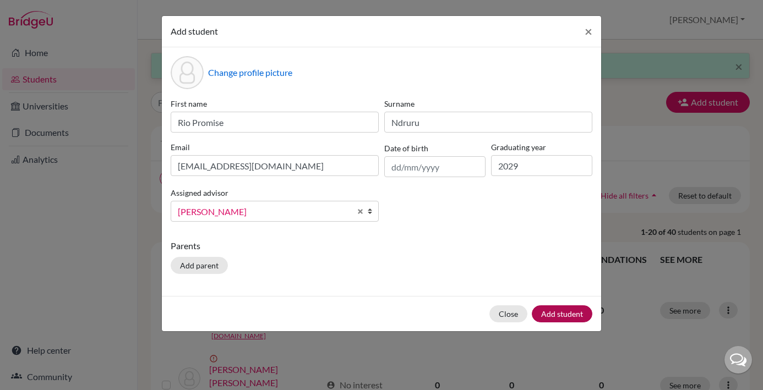
click at [561, 313] on button "Add student" at bounding box center [562, 314] width 61 height 17
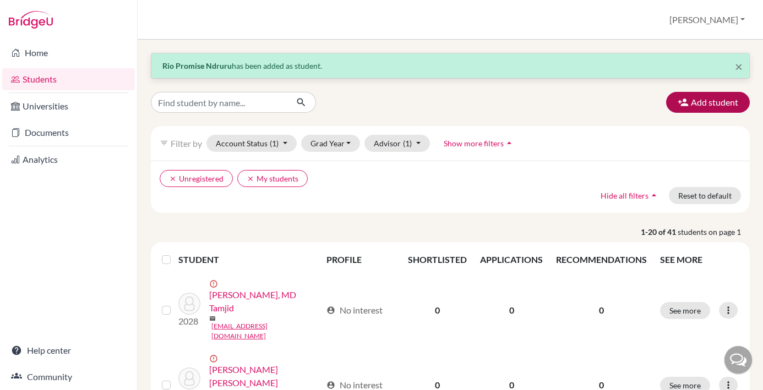
click at [710, 103] on button "Add student" at bounding box center [708, 102] width 84 height 21
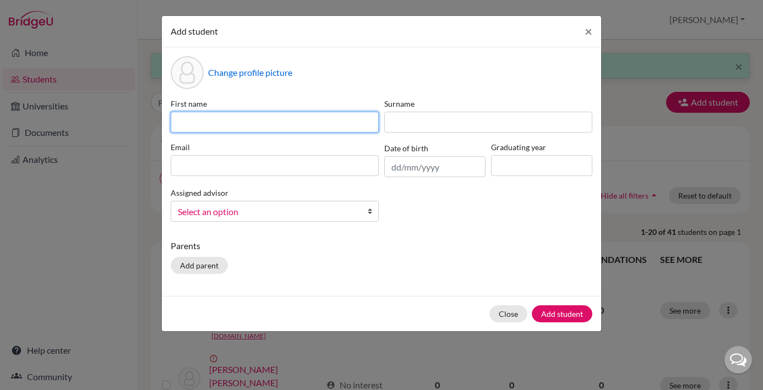
paste input "[PERSON_NAME] [PERSON_NAME]"
drag, startPoint x: 268, startPoint y: 123, endPoint x: 238, endPoint y: 123, distance: 29.7
click at [238, 123] on input "[PERSON_NAME] [PERSON_NAME]" at bounding box center [275, 122] width 208 height 21
type input "[PERSON_NAME]"
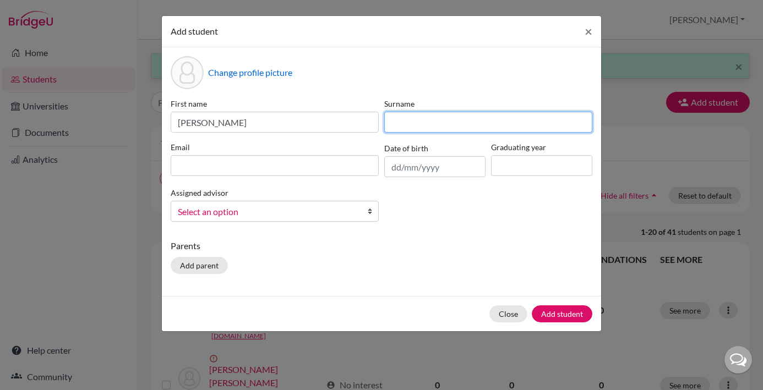
paste input "Shinde"
type input "Shinde"
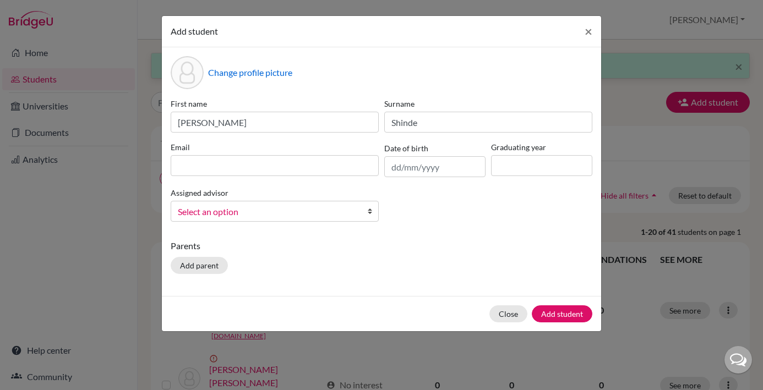
click at [293, 145] on label "Email" at bounding box center [275, 147] width 208 height 12
paste input "[EMAIL_ADDRESS][DOMAIN_NAME]"
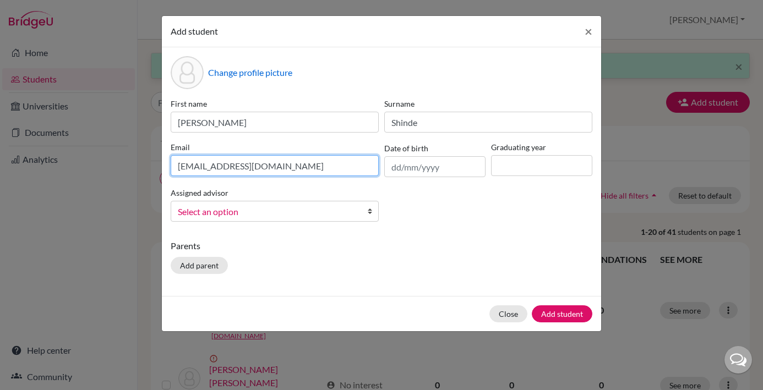
type input "[EMAIL_ADDRESS][DOMAIN_NAME]"
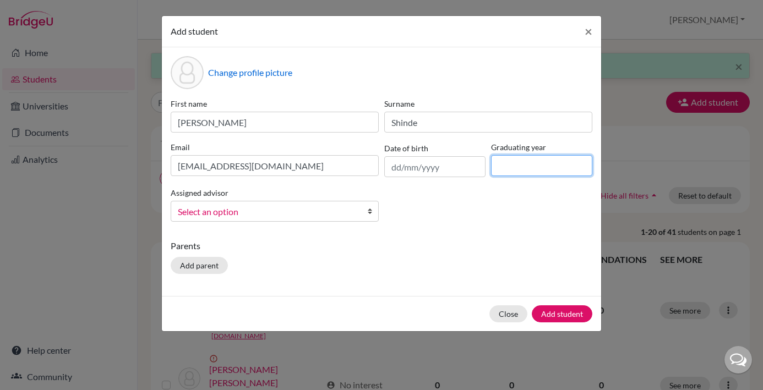
click at [548, 167] on input at bounding box center [541, 165] width 101 height 21
type input "2029"
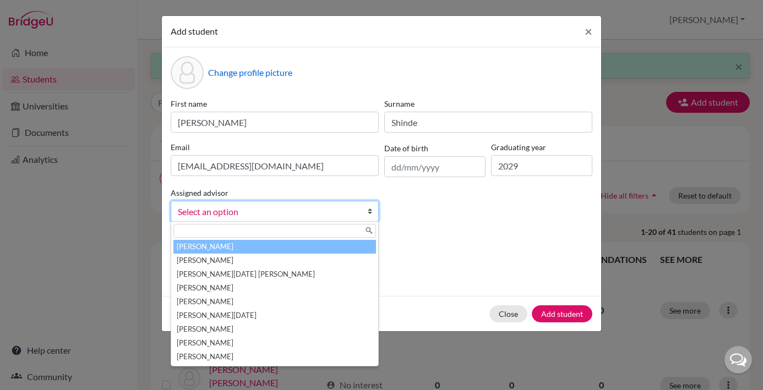
click at [369, 211] on b at bounding box center [372, 211] width 11 height 20
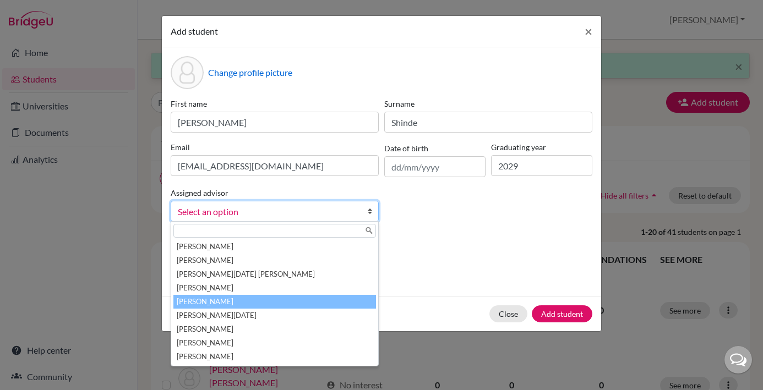
click at [258, 303] on li "[PERSON_NAME]" at bounding box center [274, 302] width 203 height 14
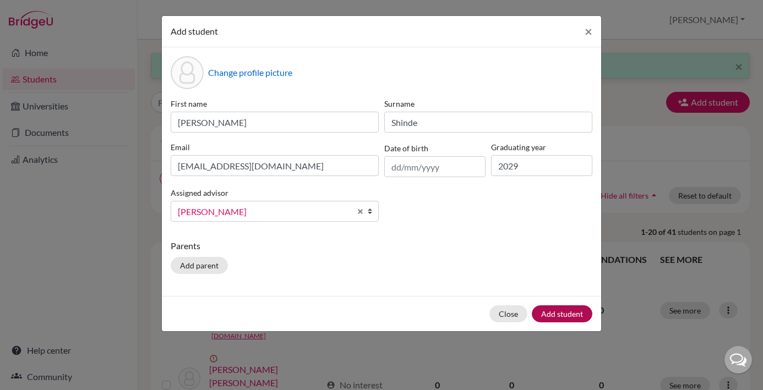
click at [575, 314] on button "Add student" at bounding box center [562, 314] width 61 height 17
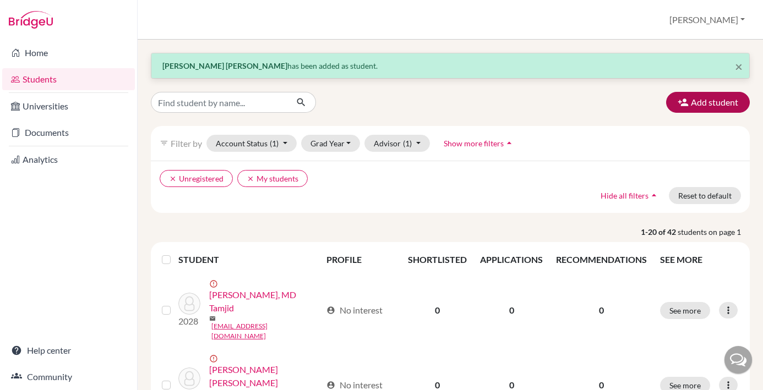
click at [699, 100] on button "Add student" at bounding box center [708, 102] width 84 height 21
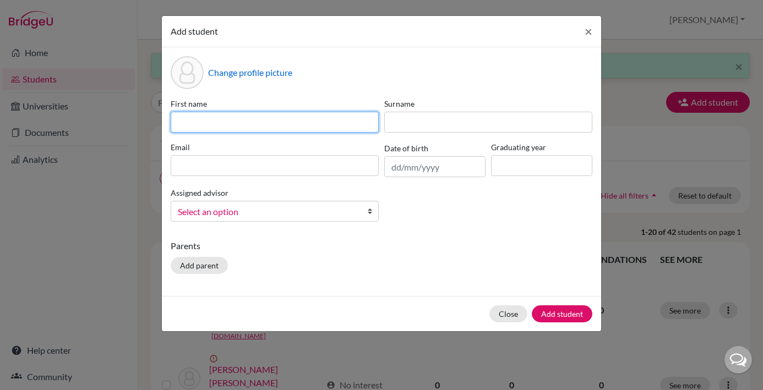
paste input "[PERSON_NAME]"
drag, startPoint x: 265, startPoint y: 124, endPoint x: 236, endPoint y: 123, distance: 29.2
click at [236, 123] on input "[PERSON_NAME]" at bounding box center [275, 122] width 208 height 21
type input "[PERSON_NAME] [PERSON_NAME]"
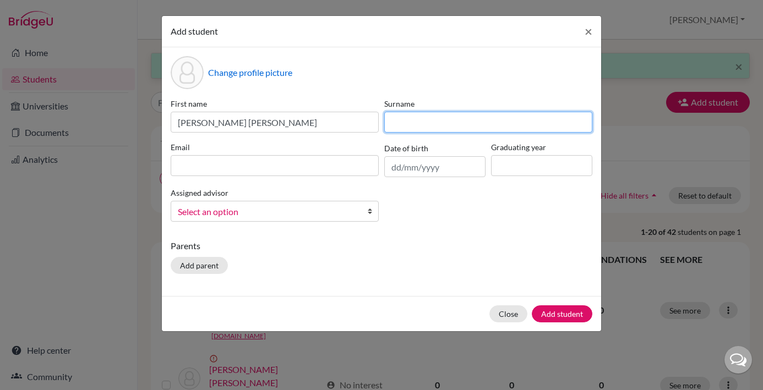
paste input "[PERSON_NAME]"
type input "[PERSON_NAME]"
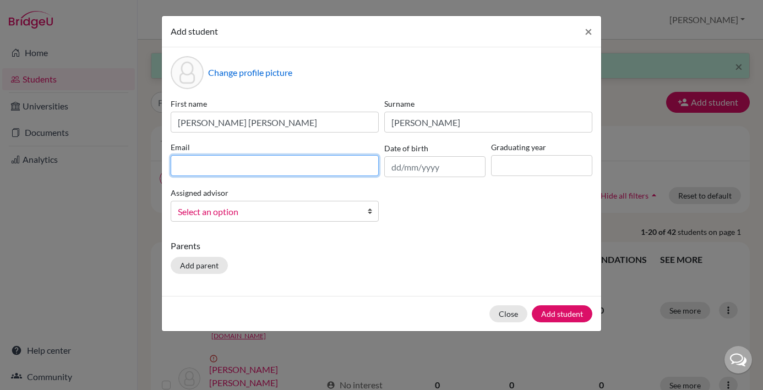
paste input "[EMAIL_ADDRESS][PERSON_NAME][DOMAIN_NAME]"
type input "[EMAIL_ADDRESS][PERSON_NAME][DOMAIN_NAME]"
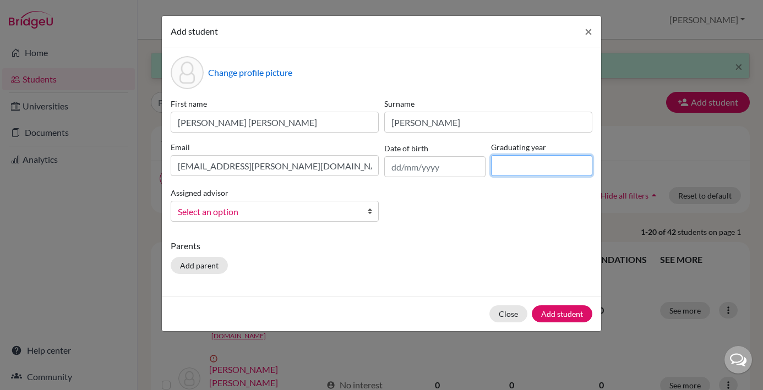
click at [511, 171] on input at bounding box center [541, 165] width 101 height 21
type input "2029"
click at [370, 214] on b at bounding box center [372, 211] width 11 height 20
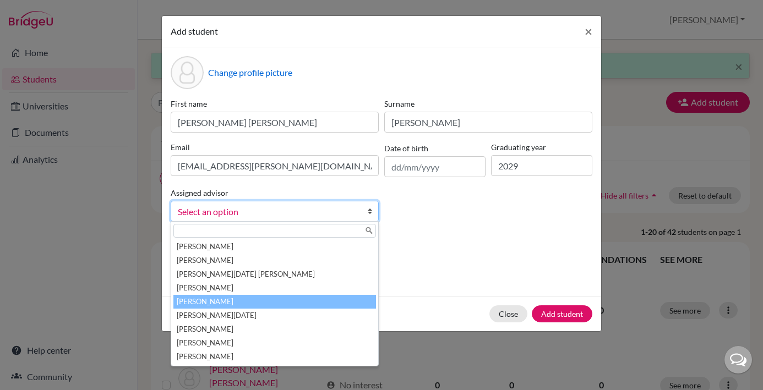
click at [243, 298] on li "[PERSON_NAME]" at bounding box center [274, 302] width 203 height 14
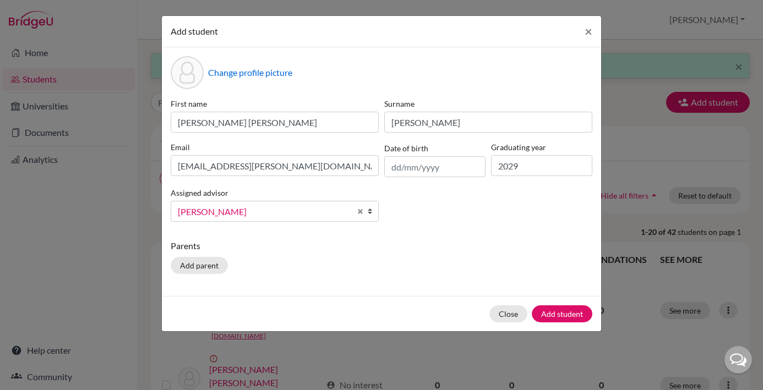
click at [556, 317] on button "Add student" at bounding box center [562, 314] width 61 height 17
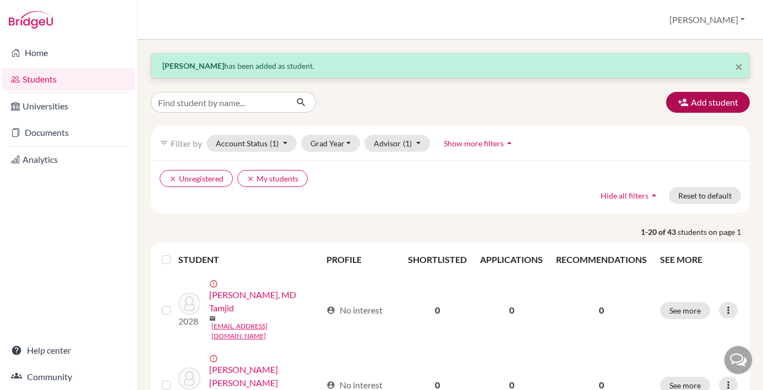
click at [711, 104] on button "Add student" at bounding box center [708, 102] width 84 height 21
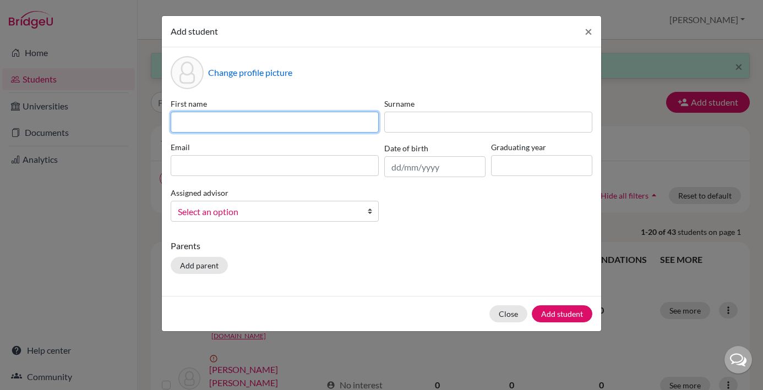
paste input "[PERSON_NAME]"
drag, startPoint x: 244, startPoint y: 124, endPoint x: 210, endPoint y: 122, distance: 34.2
click at [210, 122] on input "[PERSON_NAME]" at bounding box center [275, 122] width 208 height 21
type input "Shelline"
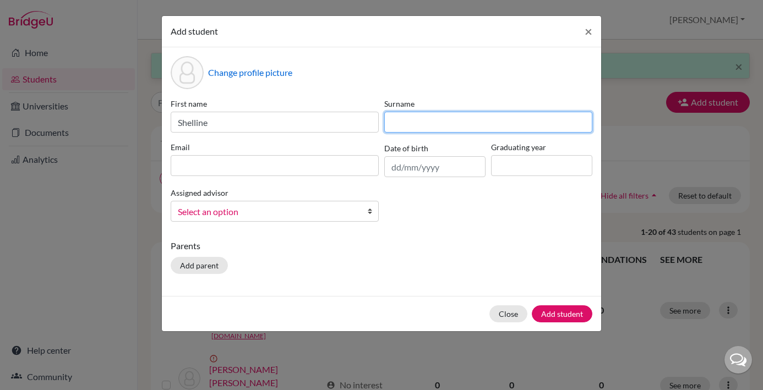
paste input "Sutanto"
type input "Sutanto"
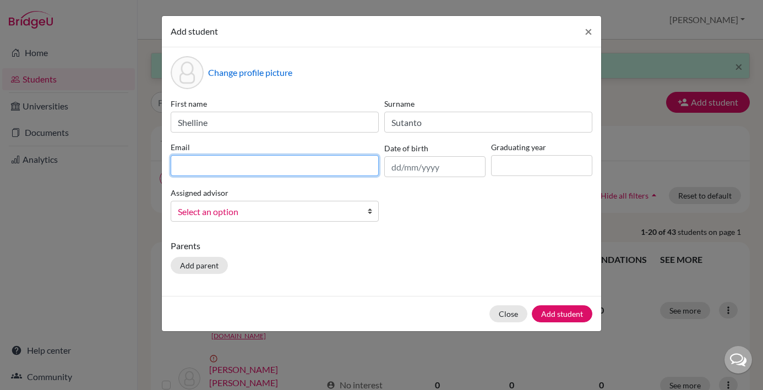
paste input "[EMAIL_ADDRESS][DOMAIN_NAME]"
type input "[EMAIL_ADDRESS][DOMAIN_NAME]"
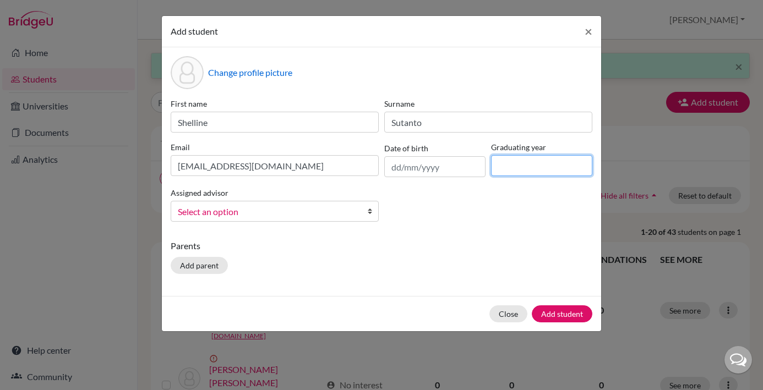
click at [529, 170] on input at bounding box center [541, 165] width 101 height 21
type input "2029"
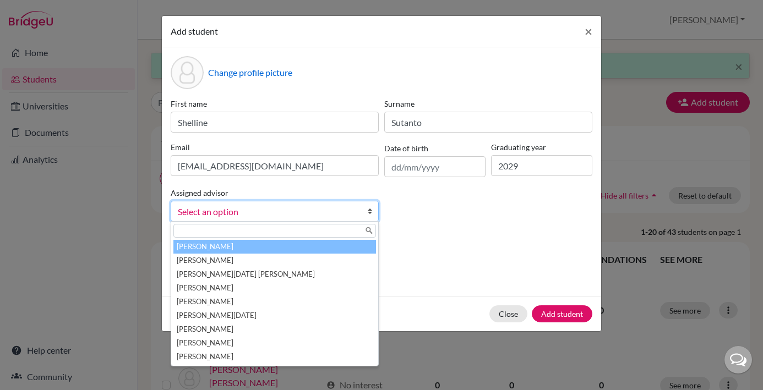
click at [370, 212] on b at bounding box center [372, 211] width 11 height 20
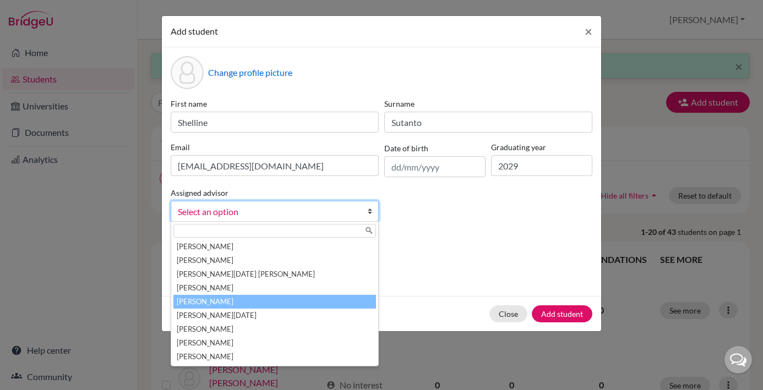
click at [220, 306] on li "[PERSON_NAME]" at bounding box center [274, 302] width 203 height 14
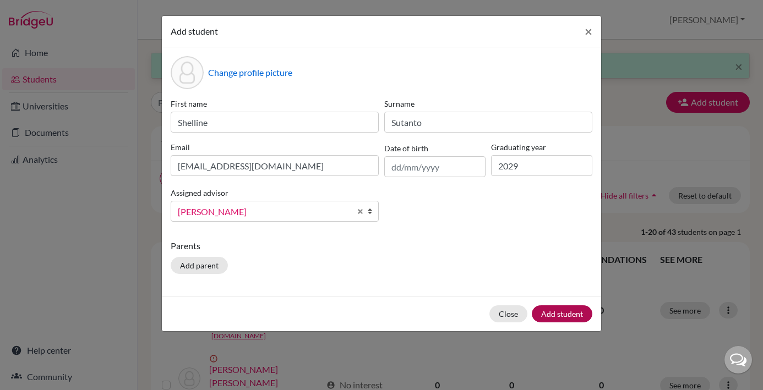
click at [570, 320] on button "Add student" at bounding box center [562, 314] width 61 height 17
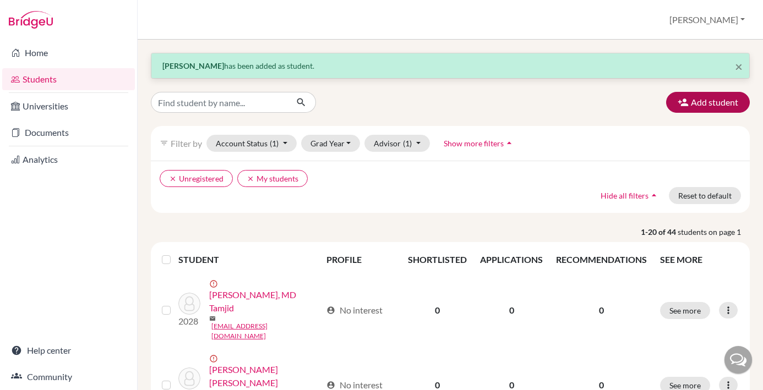
click at [707, 102] on button "Add student" at bounding box center [708, 102] width 84 height 21
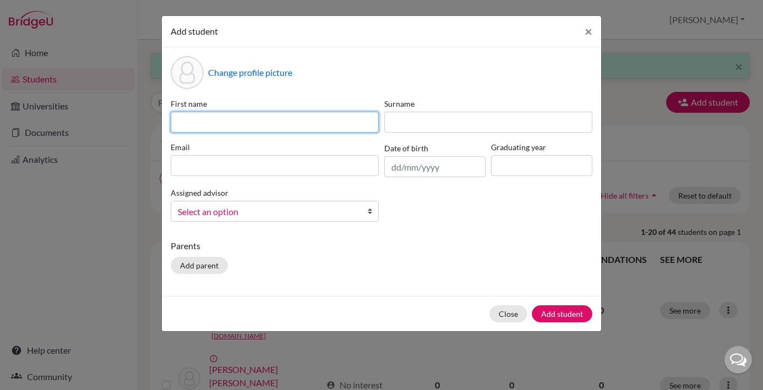
paste input "[PERSON_NAME]"
click at [271, 123] on input "[PERSON_NAME]" at bounding box center [275, 122] width 208 height 21
drag, startPoint x: 271, startPoint y: 123, endPoint x: 243, endPoint y: 121, distance: 28.2
click at [243, 121] on input "[PERSON_NAME]" at bounding box center [275, 122] width 208 height 21
type input "Wichelle [PERSON_NAME]"
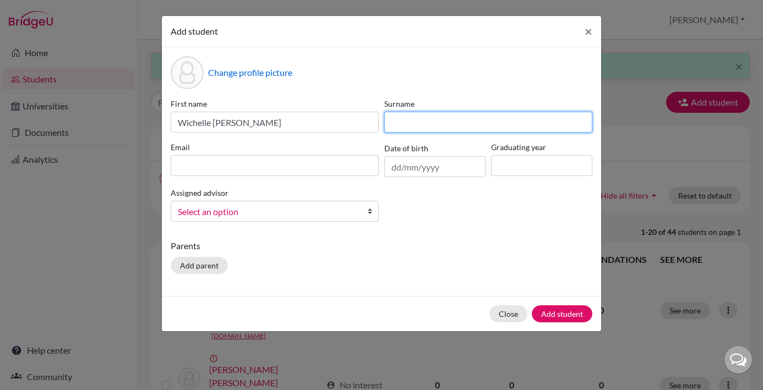
paste input "[PERSON_NAME]"
type input "[PERSON_NAME]"
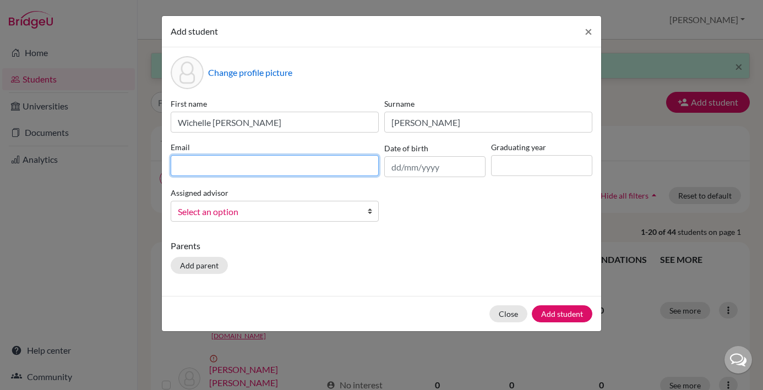
paste input "[EMAIL_ADDRESS][DOMAIN_NAME]"
type input "[EMAIL_ADDRESS][DOMAIN_NAME]"
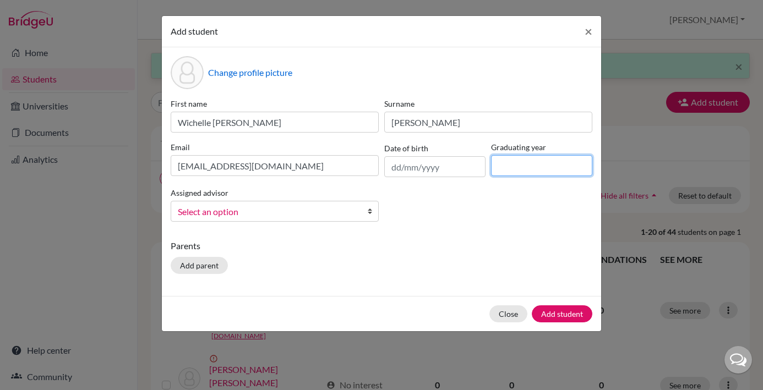
click at [509, 170] on input at bounding box center [541, 165] width 101 height 21
type input "2029"
click at [372, 212] on b at bounding box center [372, 211] width 11 height 20
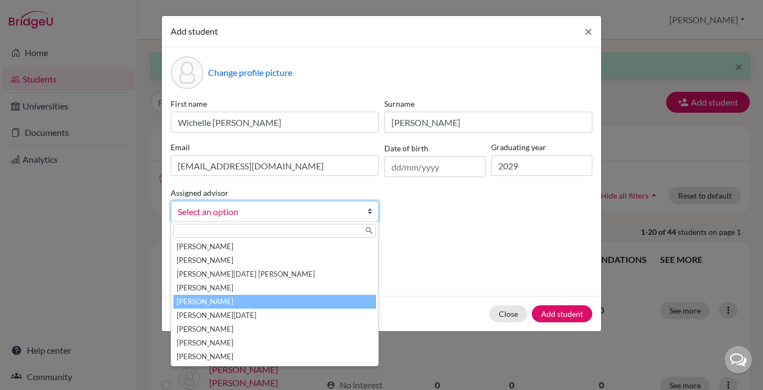
click at [257, 302] on li "[PERSON_NAME]" at bounding box center [274, 302] width 203 height 14
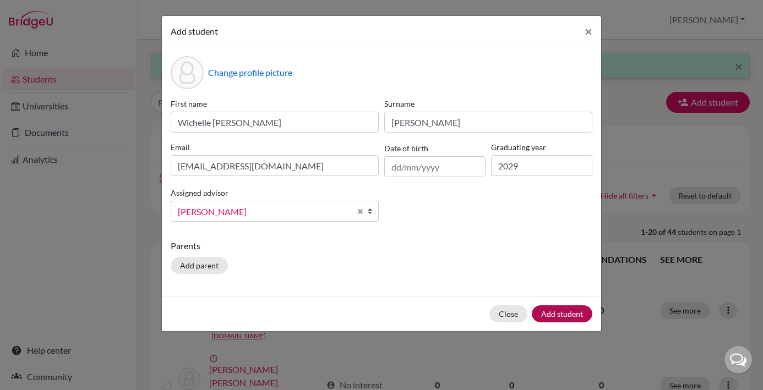
click at [561, 314] on button "Add student" at bounding box center [562, 314] width 61 height 17
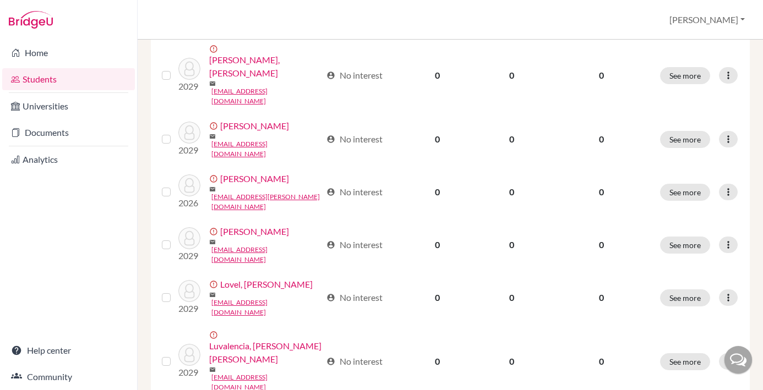
scroll to position [935, 0]
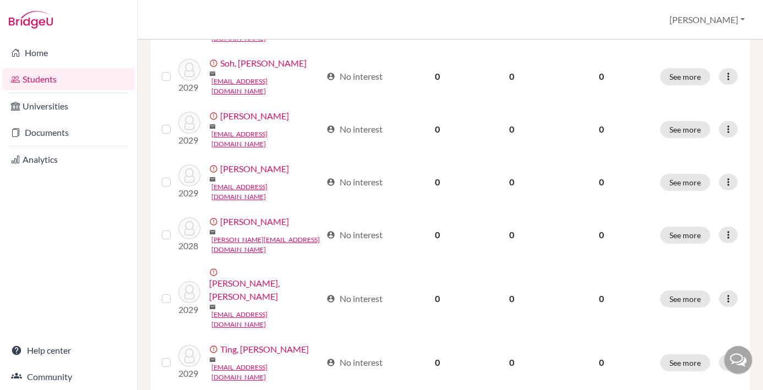
scroll to position [935, 0]
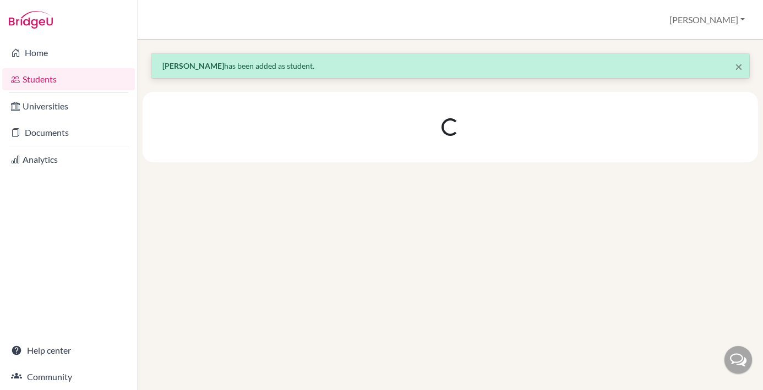
scroll to position [0, 0]
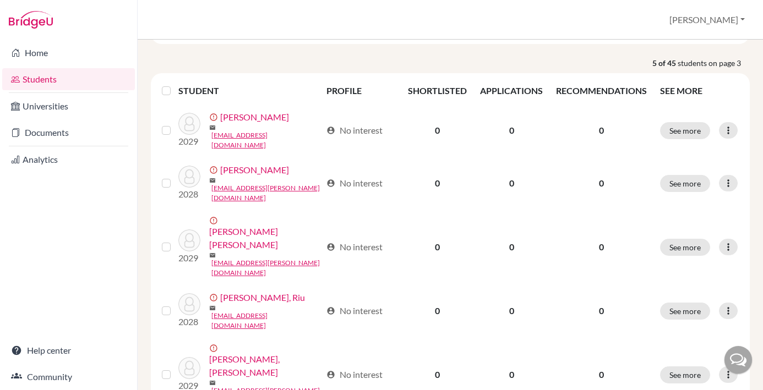
scroll to position [168, 0]
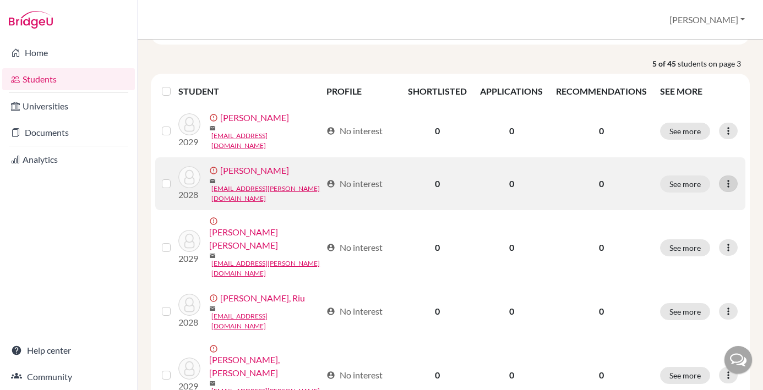
click at [730, 178] on icon at bounding box center [728, 183] width 11 height 11
click at [691, 200] on button "Edit student" at bounding box center [688, 201] width 100 height 18
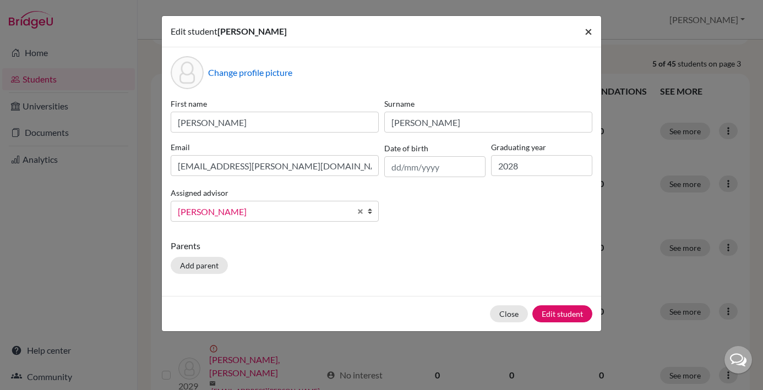
click at [587, 29] on span "×" at bounding box center [589, 31] width 8 height 16
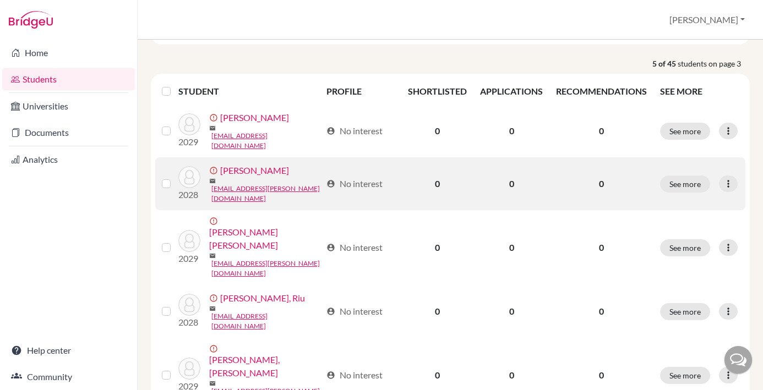
click at [175, 177] on label at bounding box center [175, 177] width 0 height 0
click at [0, 0] on input "checkbox" at bounding box center [0, 0] width 0 height 0
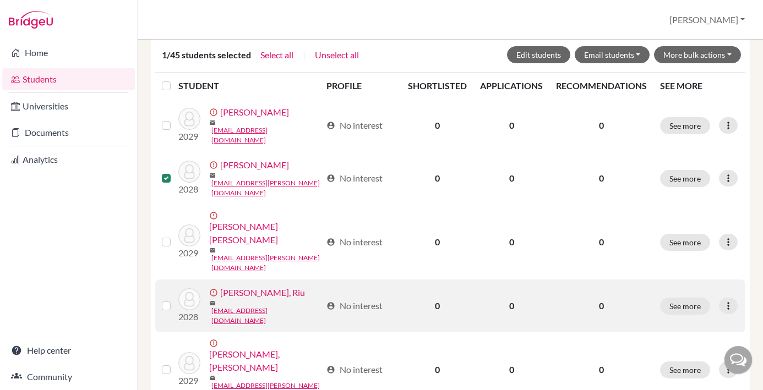
scroll to position [211, 0]
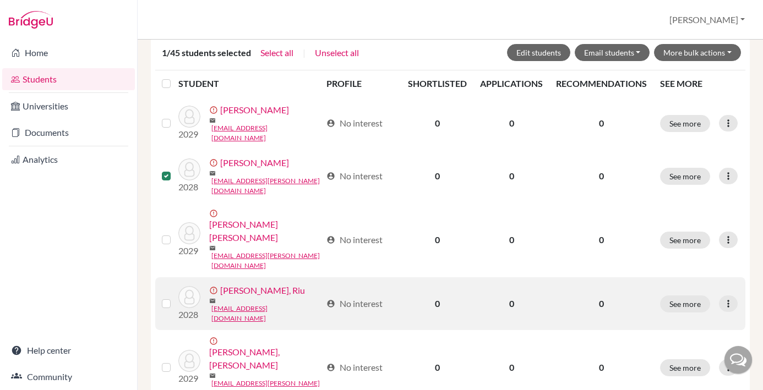
click at [175, 297] on label at bounding box center [175, 297] width 0 height 0
click at [0, 0] on input "checkbox" at bounding box center [0, 0] width 0 height 0
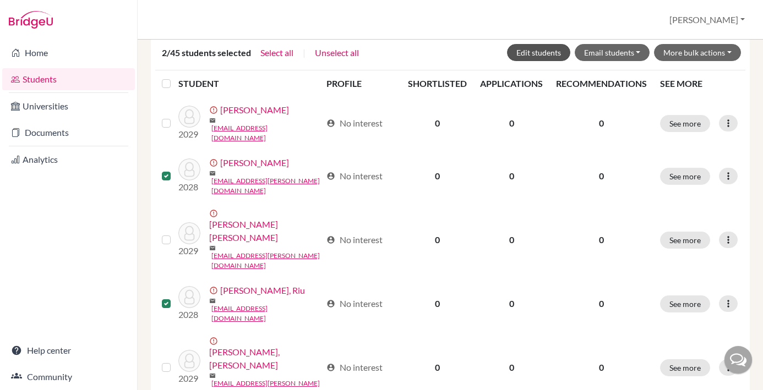
click at [544, 54] on button "Edit students" at bounding box center [538, 52] width 63 height 17
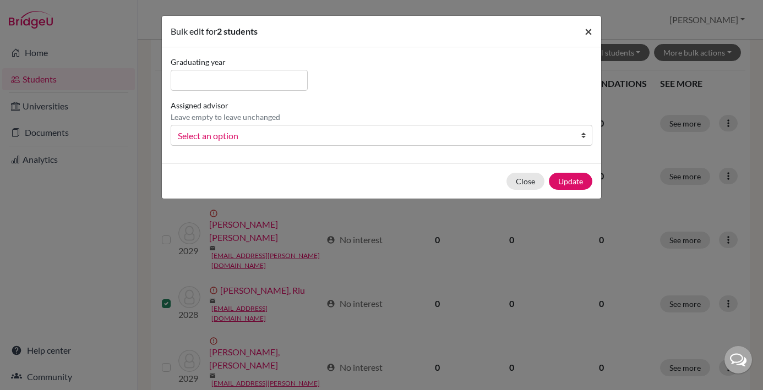
click at [591, 29] on span "×" at bounding box center [589, 31] width 8 height 16
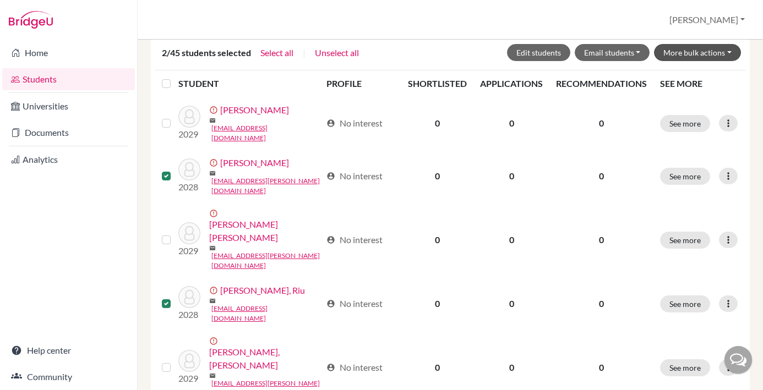
click at [689, 53] on button "More bulk actions" at bounding box center [697, 52] width 87 height 17
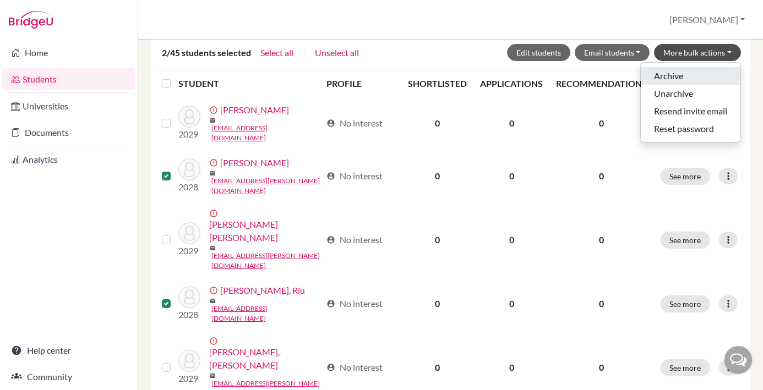
click at [671, 78] on button "Archive" at bounding box center [691, 76] width 100 height 18
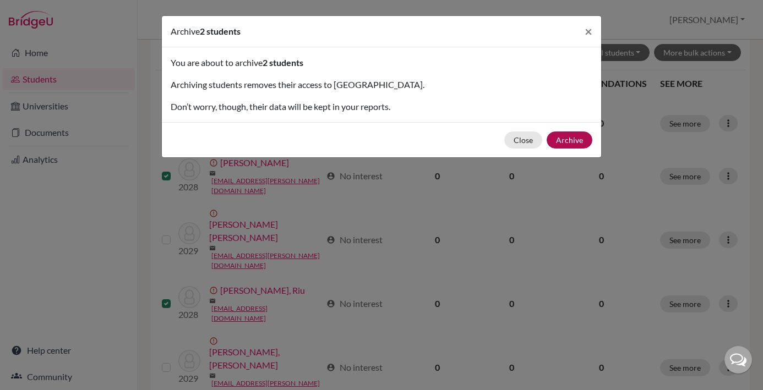
click at [582, 138] on button "Archive" at bounding box center [570, 140] width 46 height 17
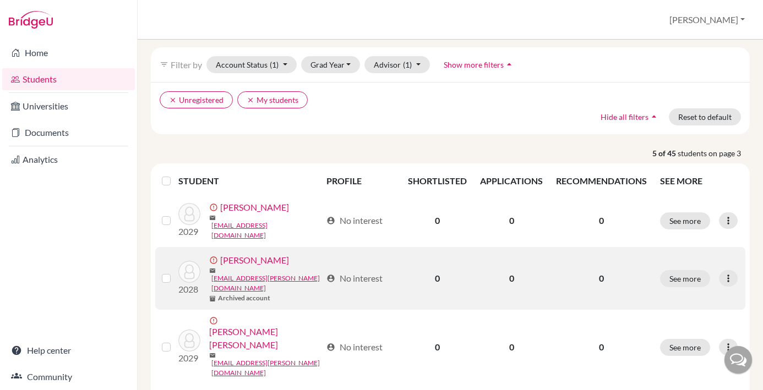
scroll to position [100, 0]
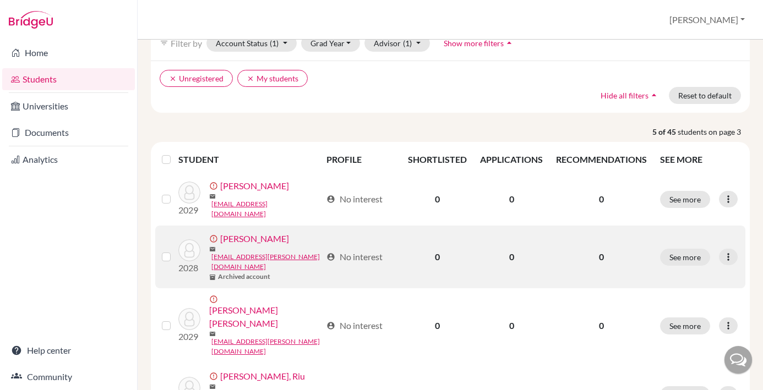
click at [175, 250] on label at bounding box center [175, 250] width 0 height 0
click at [0, 0] on input "checkbox" at bounding box center [0, 0] width 0 height 0
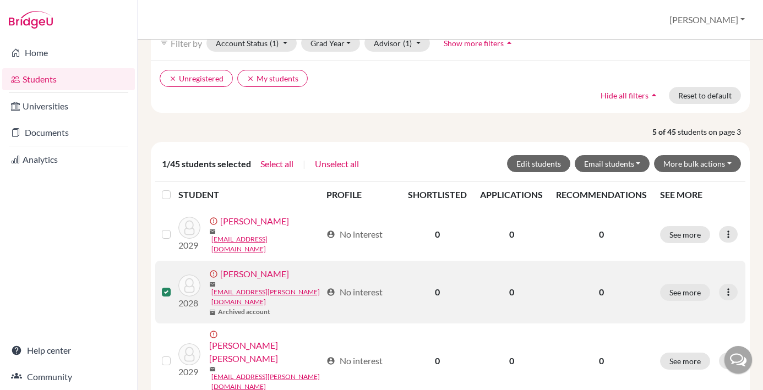
click at [175, 286] on label at bounding box center [175, 286] width 0 height 0
click at [0, 0] on input "checkbox" at bounding box center [0, 0] width 0 height 0
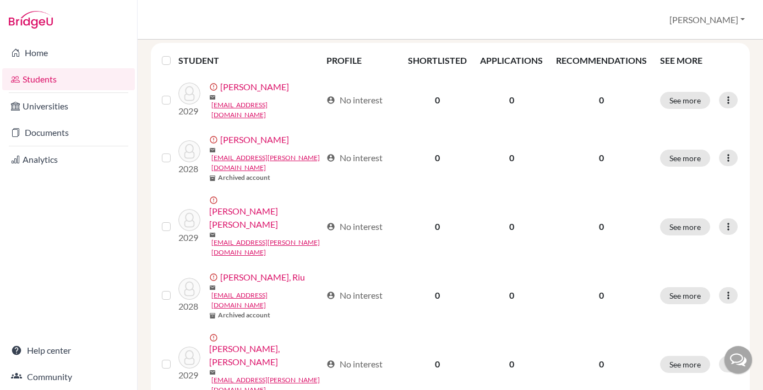
scroll to position [199, 0]
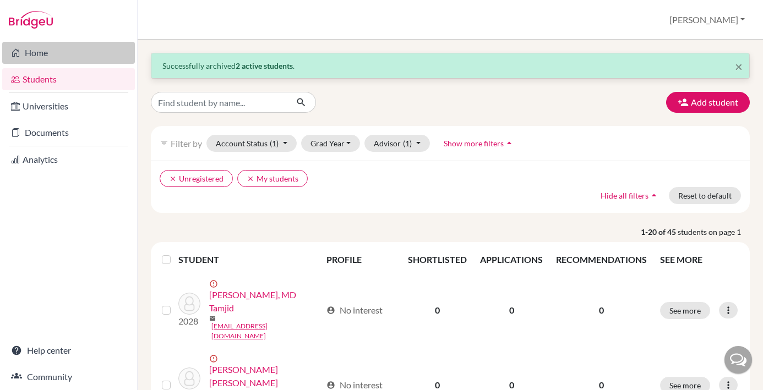
click at [44, 54] on link "Home" at bounding box center [68, 53] width 133 height 22
